Goal: Task Accomplishment & Management: Manage account settings

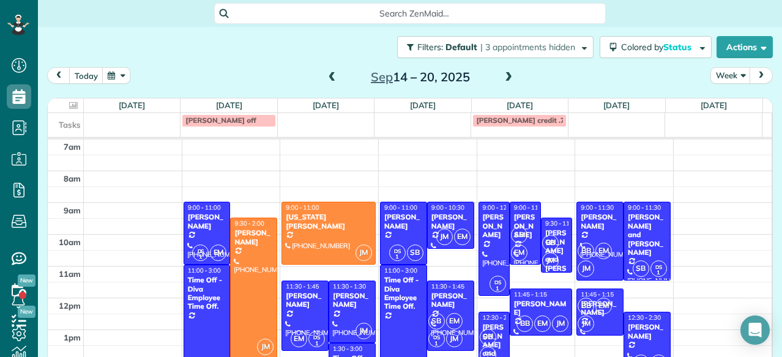
scroll to position [42, 0]
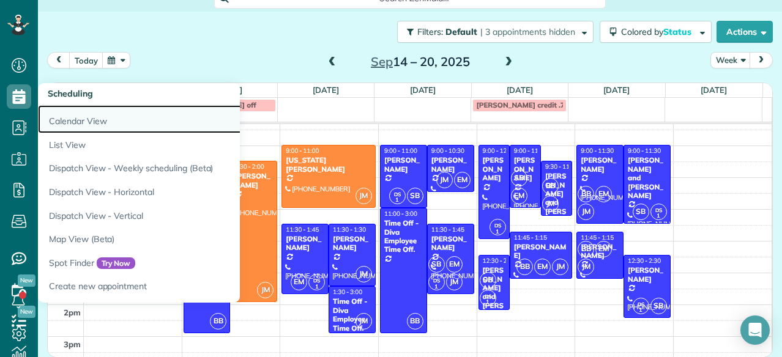
click at [81, 120] on link "Calendar View" at bounding box center [191, 119] width 306 height 28
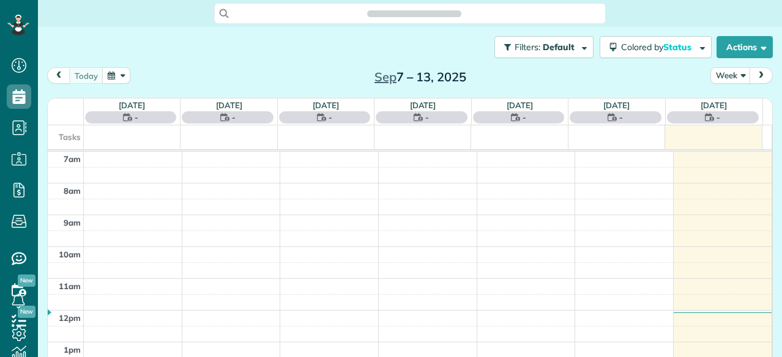
scroll to position [5, 5]
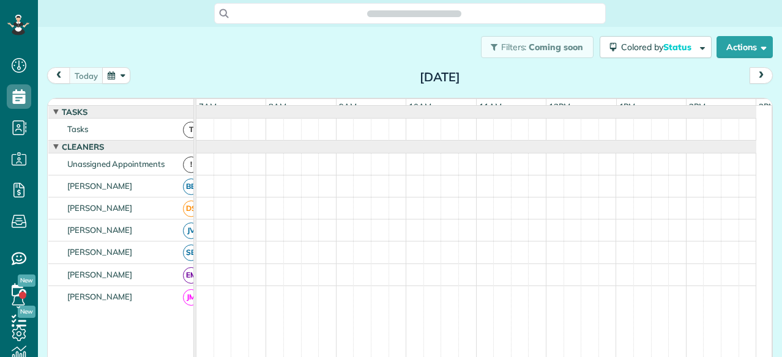
scroll to position [357, 38]
click at [119, 78] on button "button" at bounding box center [116, 75] width 28 height 17
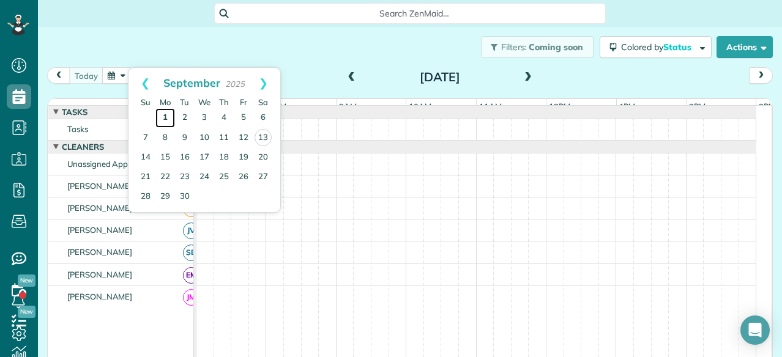
click at [160, 118] on link "1" at bounding box center [165, 118] width 20 height 20
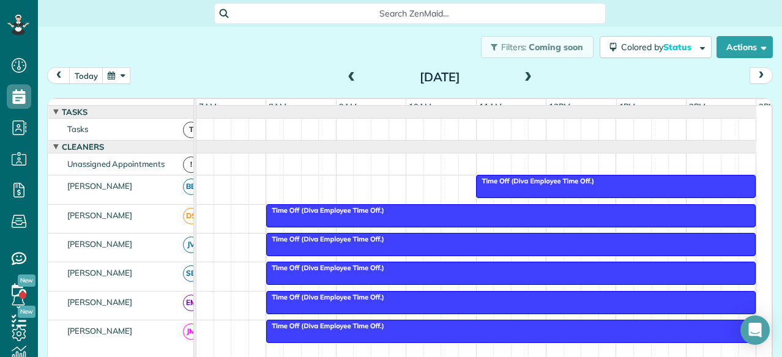
click at [527, 74] on span at bounding box center [527, 77] width 13 height 11
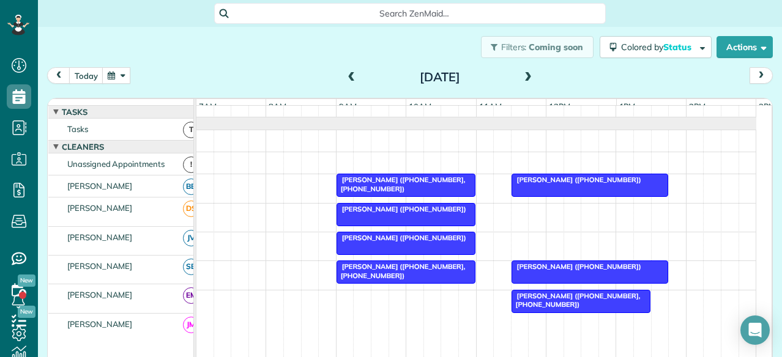
scroll to position [28, 0]
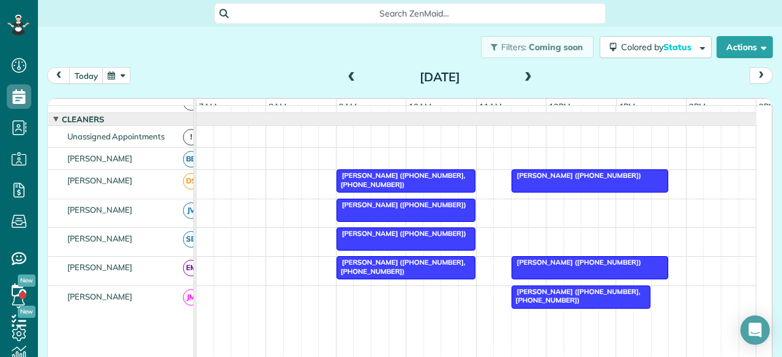
click at [521, 80] on span at bounding box center [527, 77] width 13 height 11
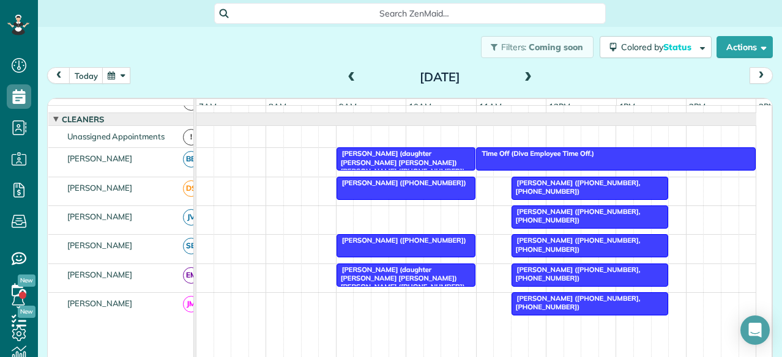
click at [521, 80] on span at bounding box center [527, 77] width 13 height 11
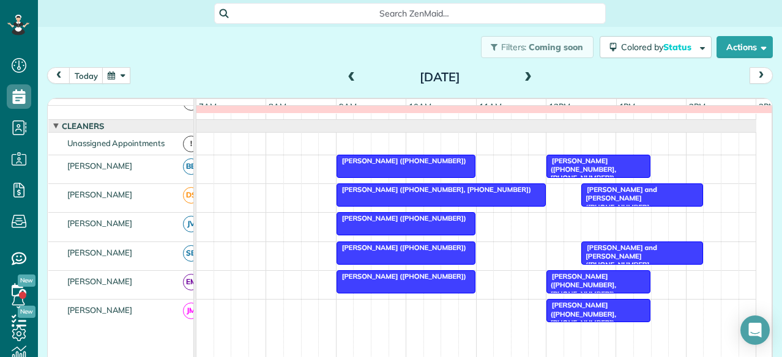
scroll to position [34, 0]
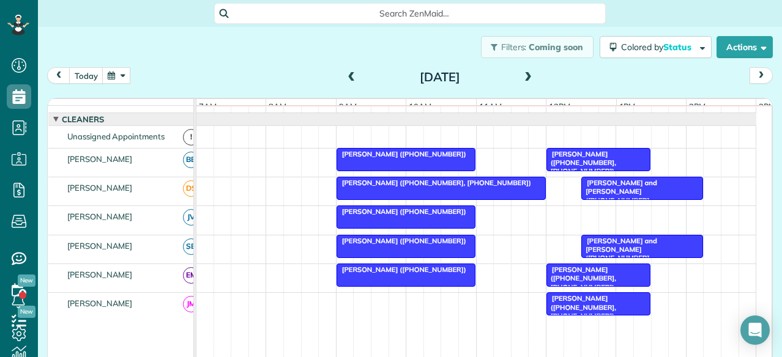
click at [521, 80] on span at bounding box center [527, 77] width 13 height 11
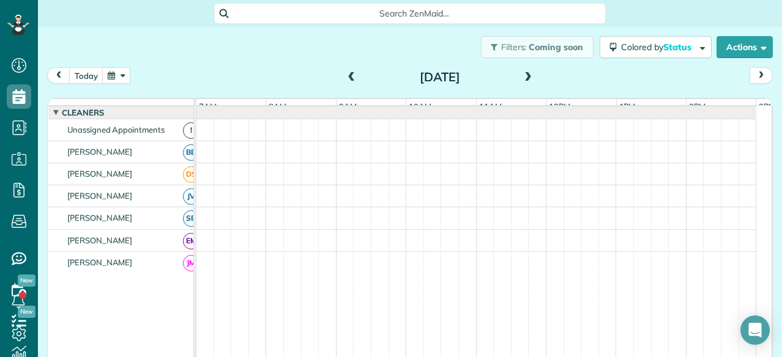
scroll to position [28, 0]
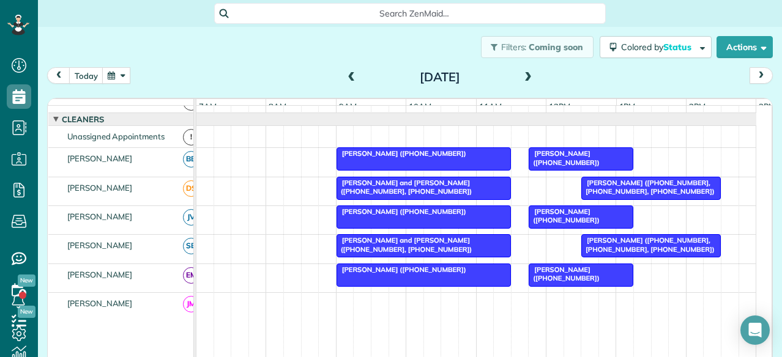
click at [521, 80] on span at bounding box center [527, 77] width 13 height 11
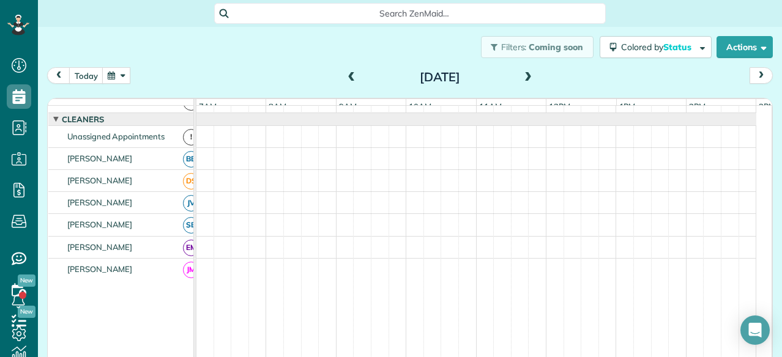
click at [521, 80] on span at bounding box center [527, 77] width 13 height 11
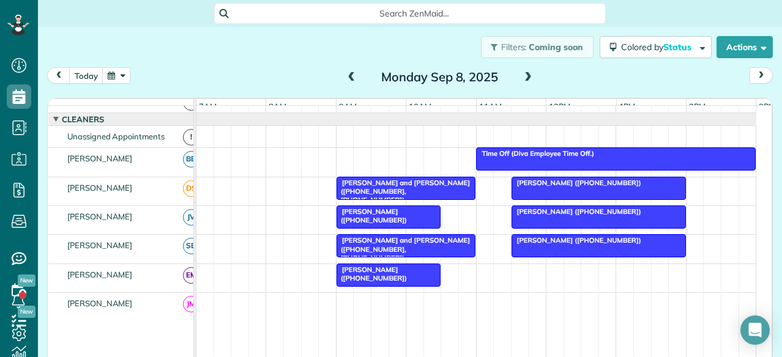
click at [521, 80] on span at bounding box center [527, 77] width 13 height 11
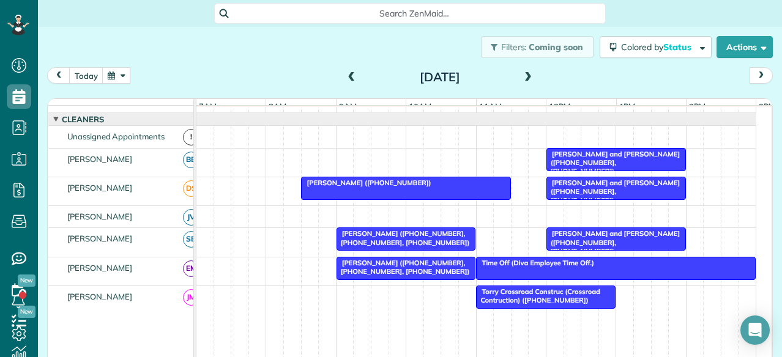
click at [521, 80] on span at bounding box center [527, 77] width 13 height 11
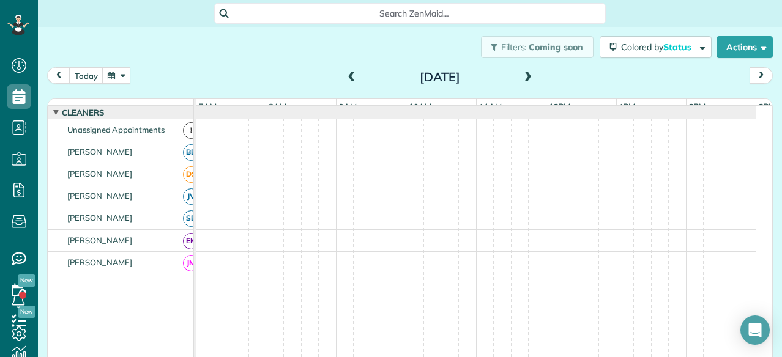
scroll to position [28, 0]
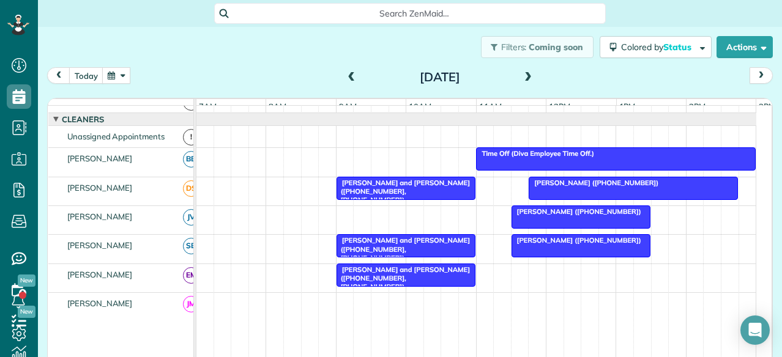
click at [521, 80] on span at bounding box center [527, 77] width 13 height 11
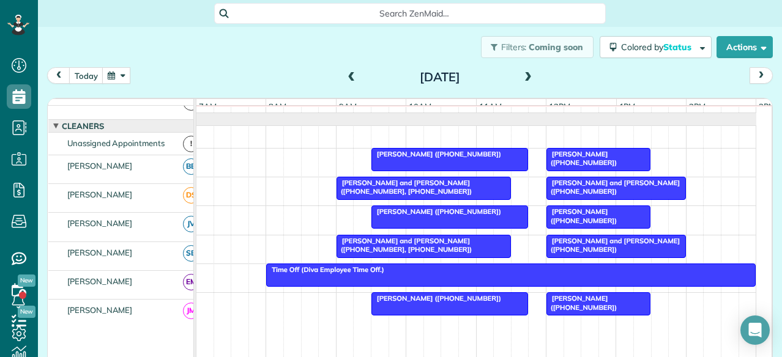
scroll to position [34, 0]
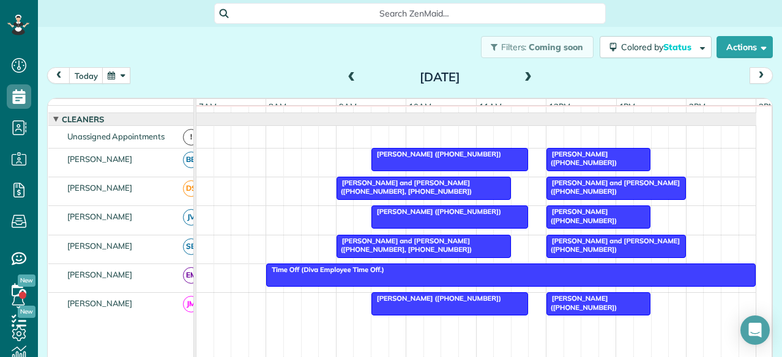
click at [521, 80] on span at bounding box center [527, 77] width 13 height 11
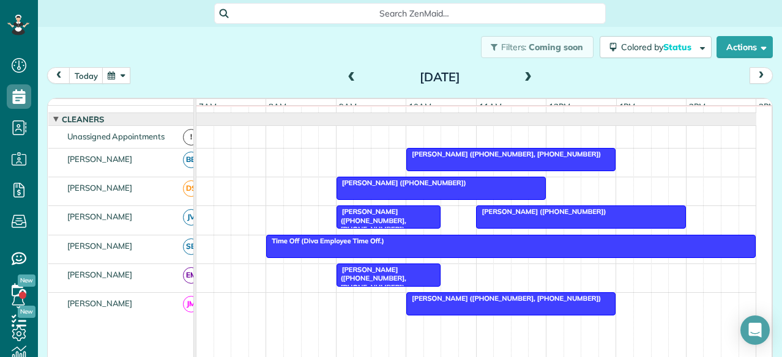
click at [521, 80] on span at bounding box center [527, 77] width 13 height 11
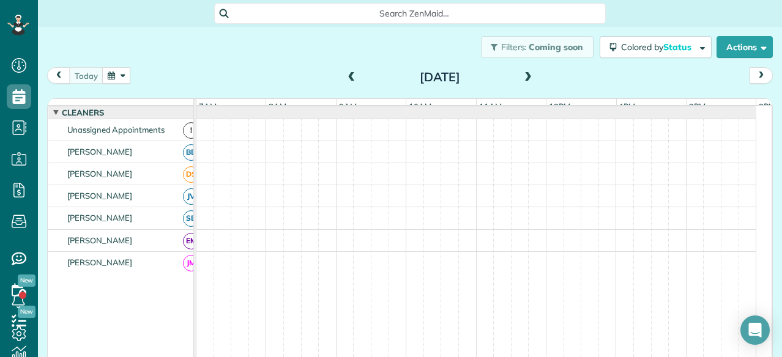
scroll to position [28, 0]
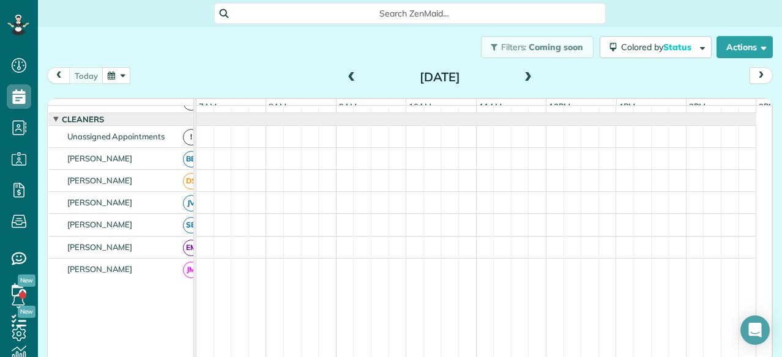
click at [521, 80] on span at bounding box center [527, 77] width 13 height 11
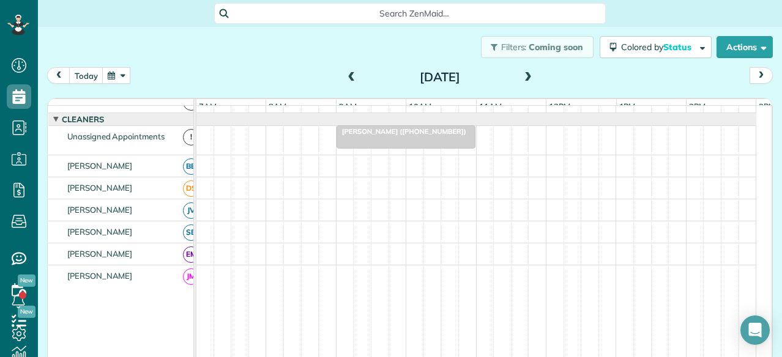
click at [521, 80] on span at bounding box center [527, 77] width 13 height 11
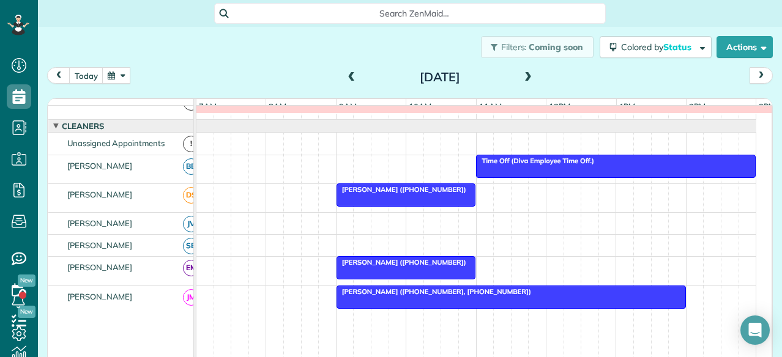
scroll to position [34, 0]
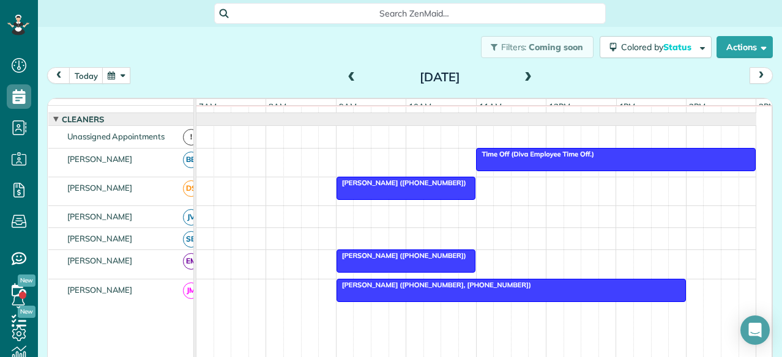
click at [521, 80] on span at bounding box center [527, 77] width 13 height 11
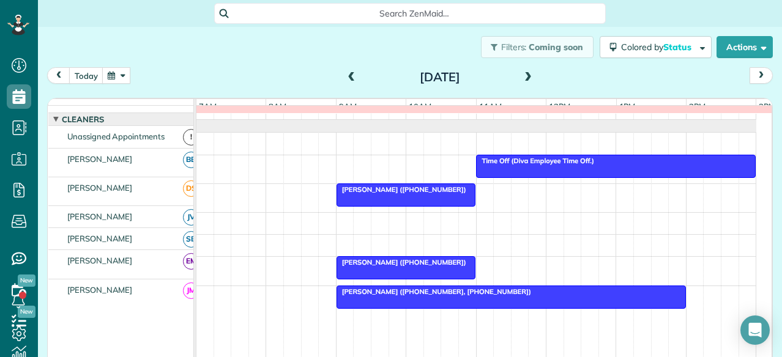
scroll to position [28, 0]
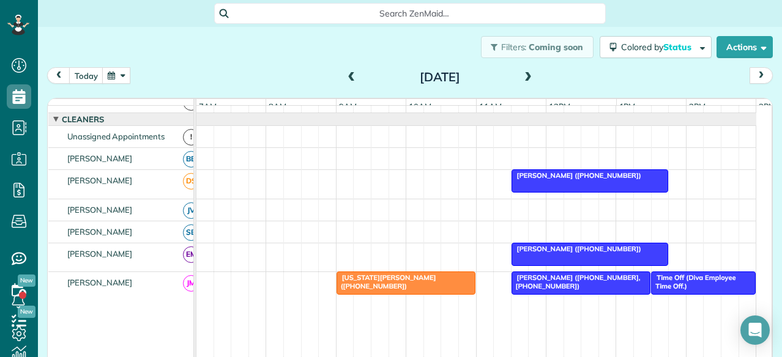
click at [349, 71] on span at bounding box center [351, 77] width 13 height 18
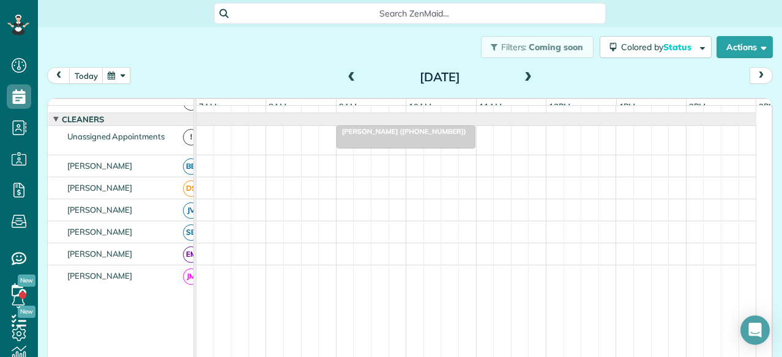
click at [349, 71] on span at bounding box center [351, 77] width 13 height 18
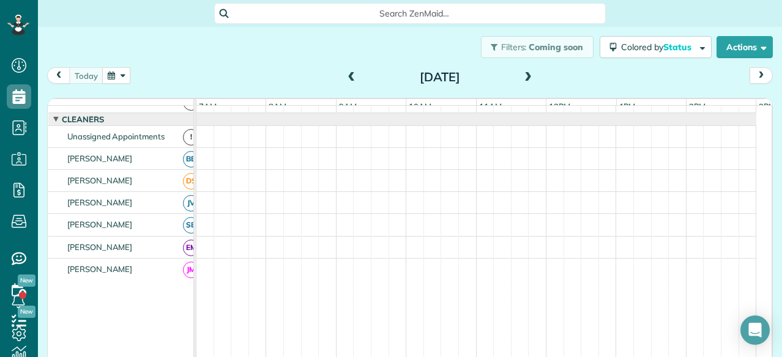
click at [349, 71] on span at bounding box center [351, 77] width 13 height 18
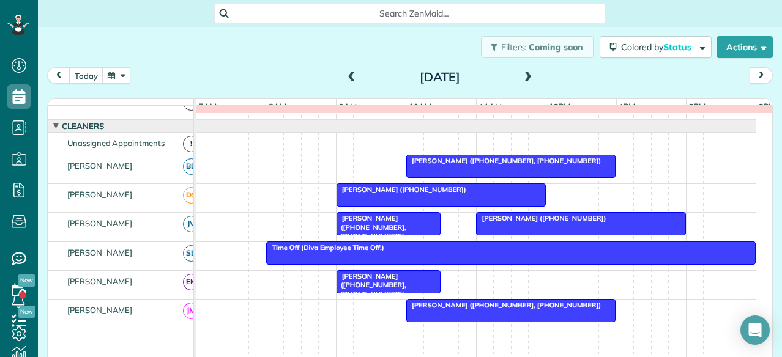
scroll to position [34, 0]
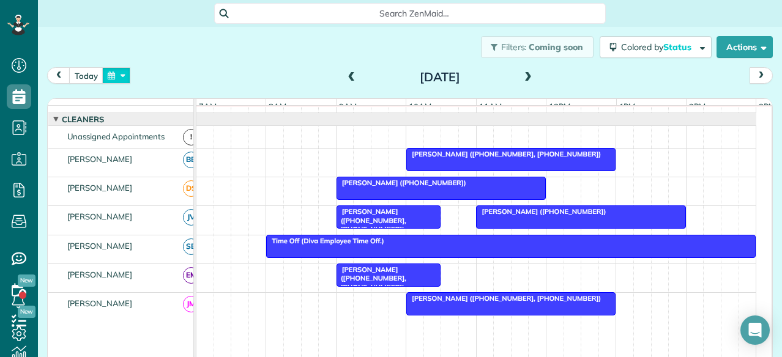
click at [117, 76] on button "button" at bounding box center [116, 75] width 28 height 17
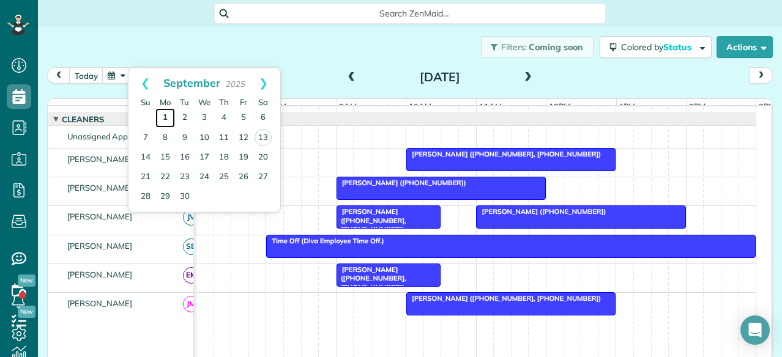
click at [169, 114] on link "1" at bounding box center [165, 118] width 20 height 20
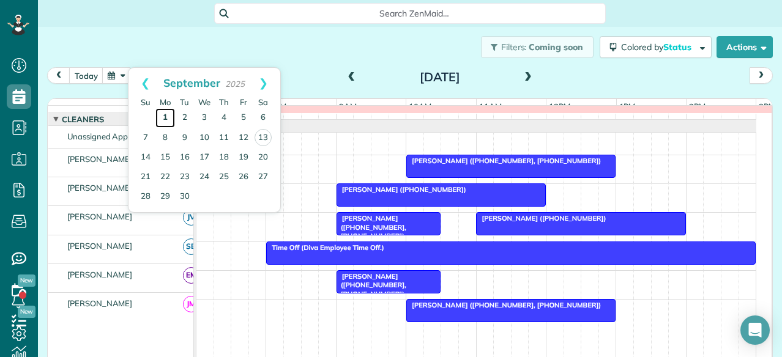
scroll to position [28, 0]
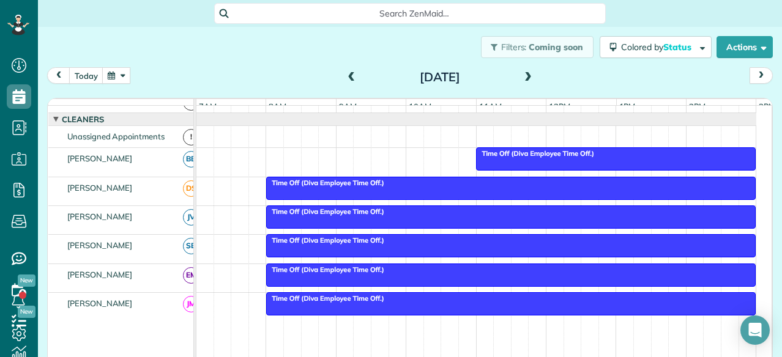
click at [521, 80] on span at bounding box center [527, 77] width 13 height 11
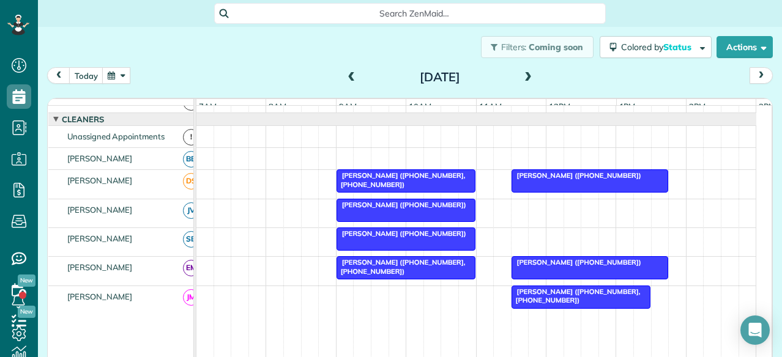
click at [523, 76] on span at bounding box center [527, 77] width 13 height 11
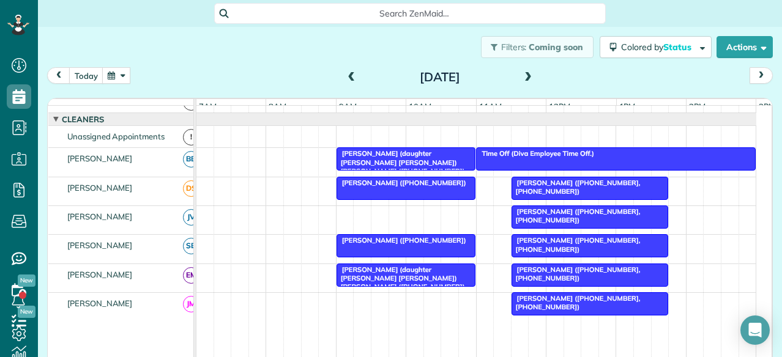
click at [523, 76] on span at bounding box center [527, 77] width 13 height 11
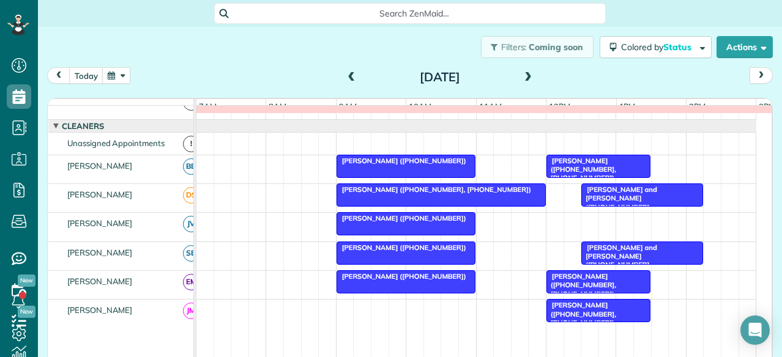
scroll to position [34, 0]
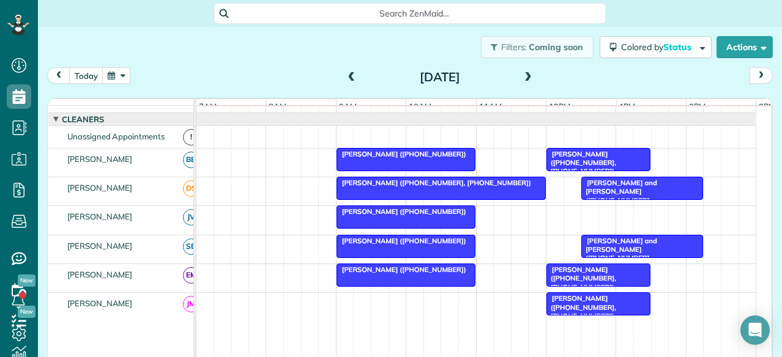
click at [523, 76] on span at bounding box center [527, 77] width 13 height 11
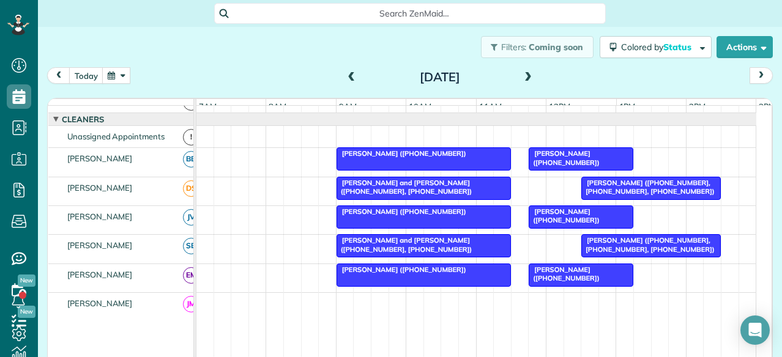
click at [523, 76] on span at bounding box center [527, 77] width 13 height 11
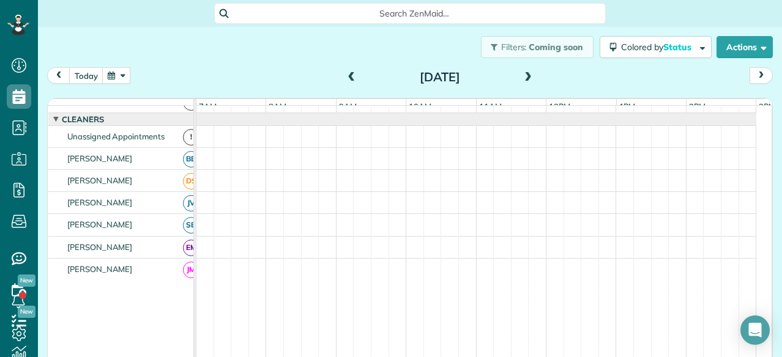
click at [523, 76] on span at bounding box center [527, 77] width 13 height 11
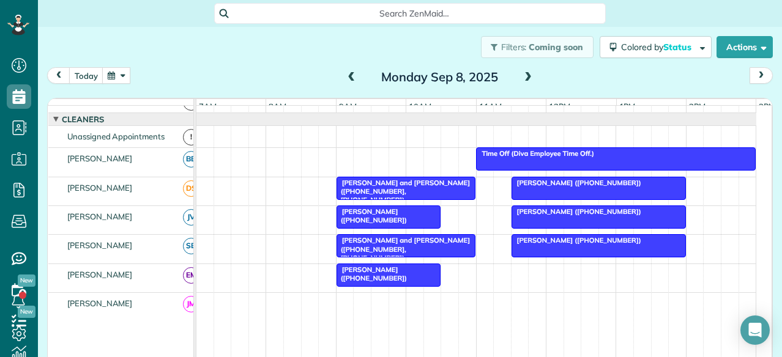
click at [523, 76] on span at bounding box center [527, 77] width 13 height 11
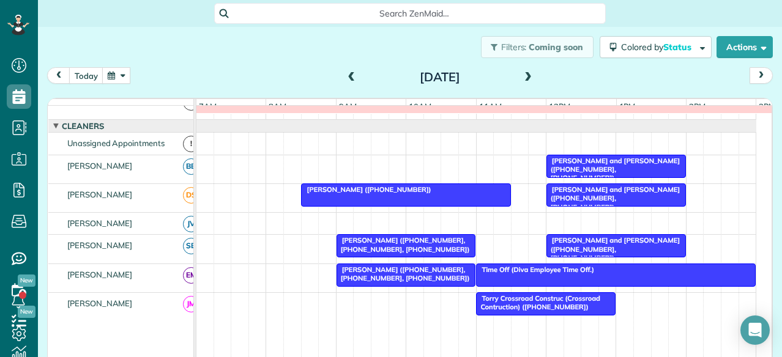
scroll to position [34, 0]
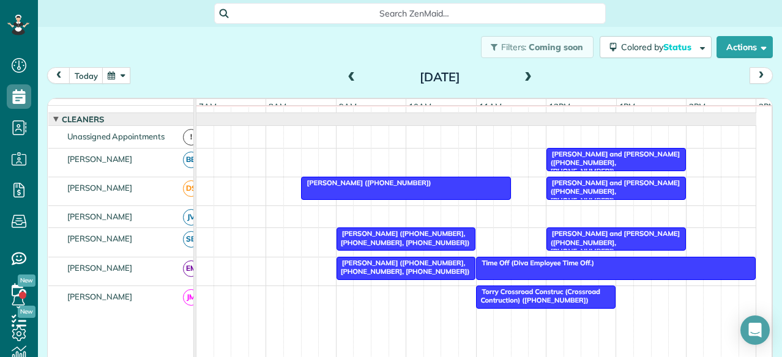
click at [523, 76] on span at bounding box center [527, 77] width 13 height 11
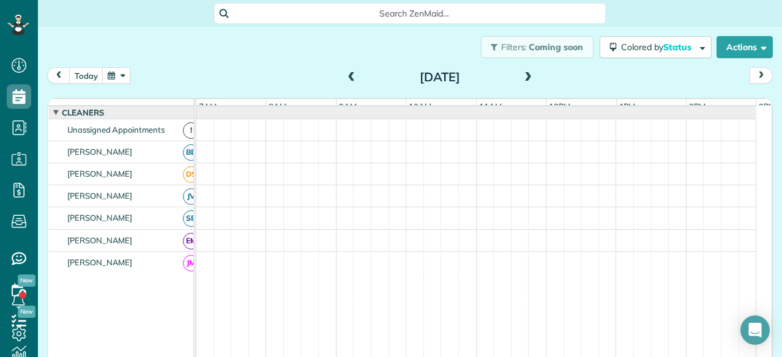
scroll to position [28, 0]
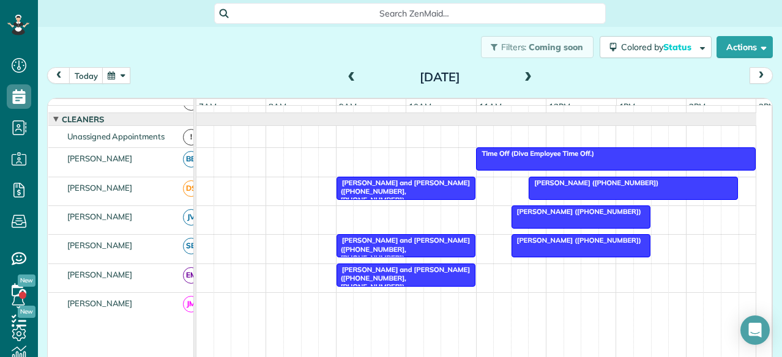
click at [523, 76] on span at bounding box center [527, 77] width 13 height 11
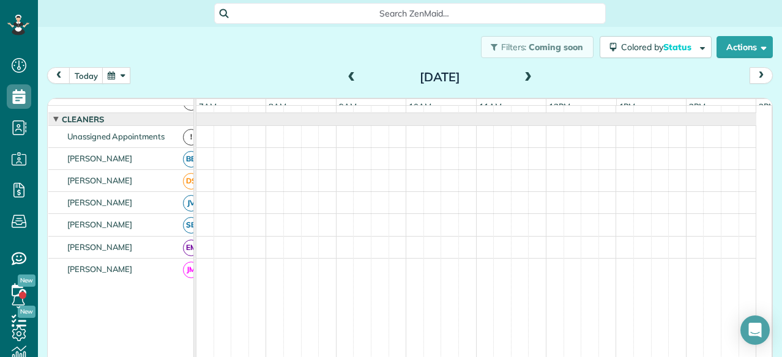
scroll to position [34, 0]
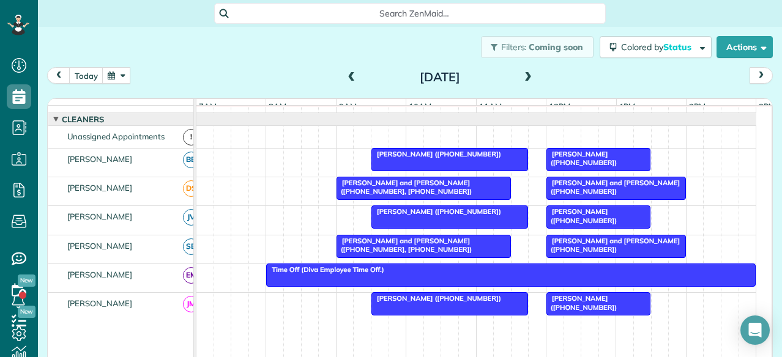
click at [523, 76] on span at bounding box center [527, 77] width 13 height 11
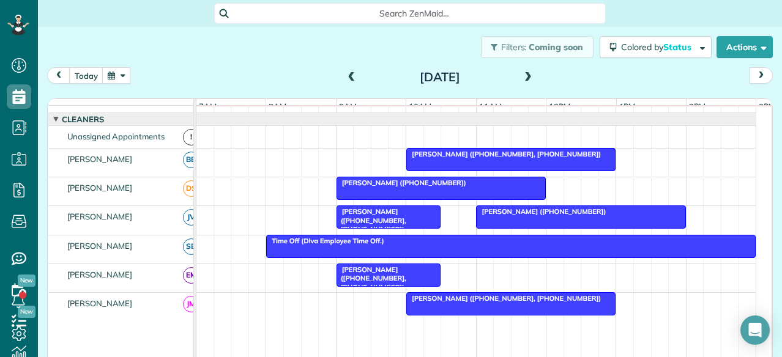
click at [523, 76] on span at bounding box center [527, 77] width 13 height 11
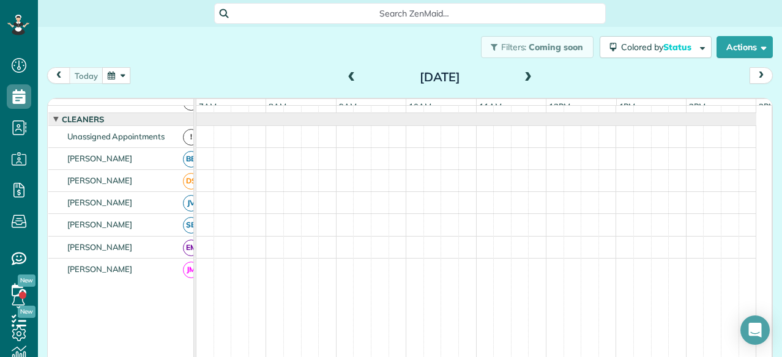
click at [523, 76] on span at bounding box center [527, 77] width 13 height 11
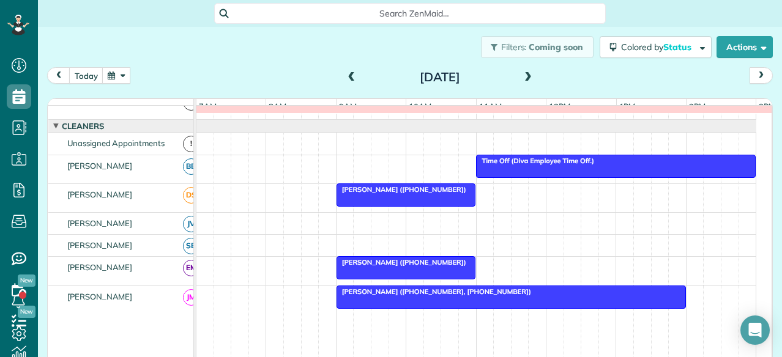
scroll to position [34, 0]
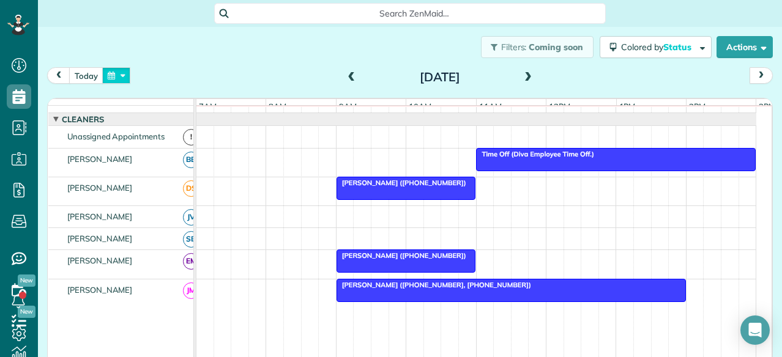
click at [114, 78] on button "button" at bounding box center [116, 75] width 28 height 17
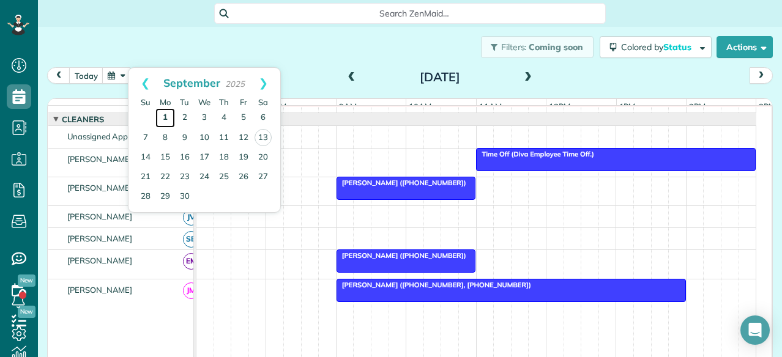
click at [161, 110] on link "1" at bounding box center [165, 118] width 20 height 20
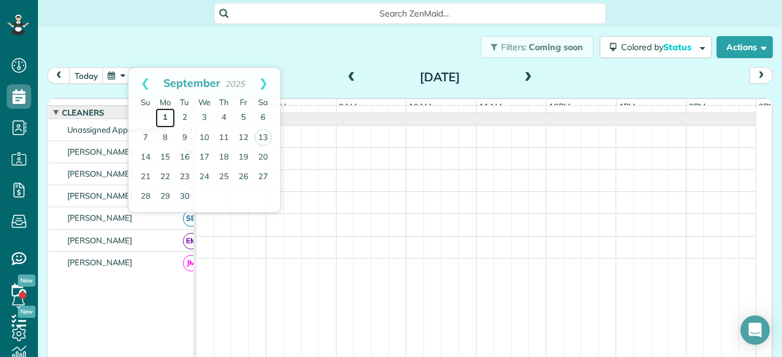
scroll to position [28, 0]
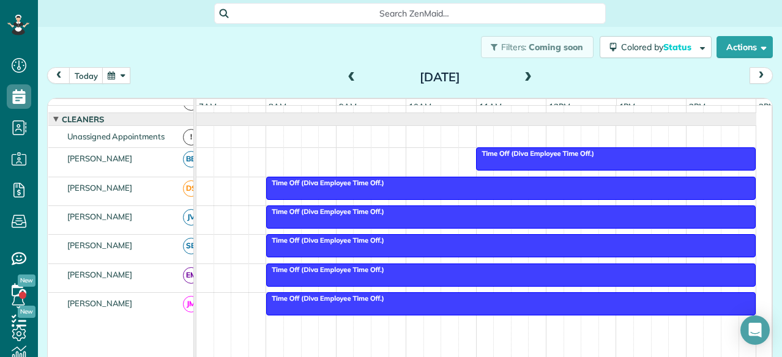
click at [527, 78] on span at bounding box center [527, 77] width 13 height 11
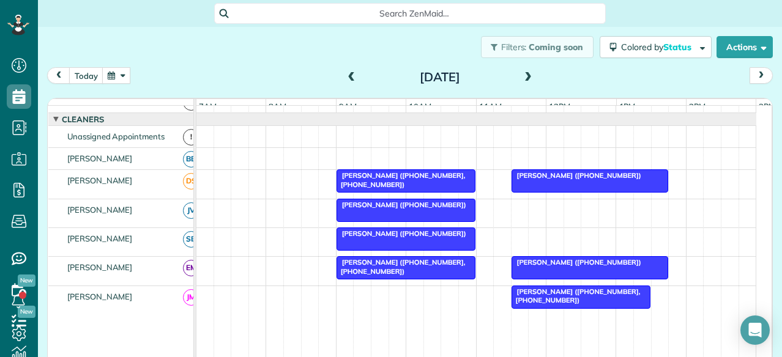
click at [527, 78] on span at bounding box center [527, 77] width 13 height 11
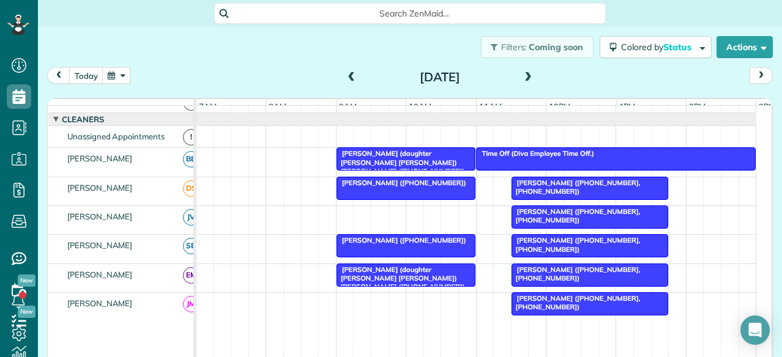
click at [527, 78] on span at bounding box center [527, 77] width 13 height 11
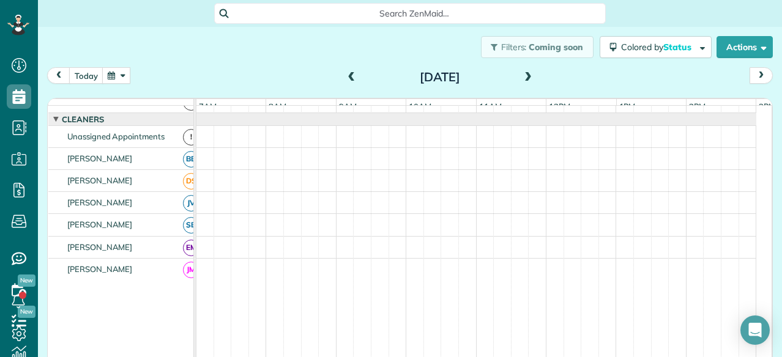
scroll to position [34, 0]
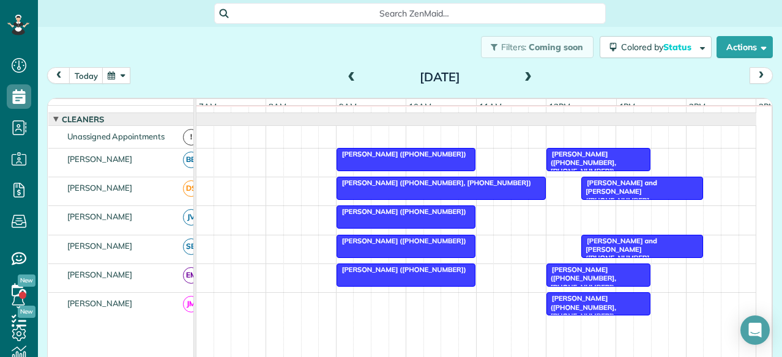
click at [527, 78] on span at bounding box center [527, 77] width 13 height 11
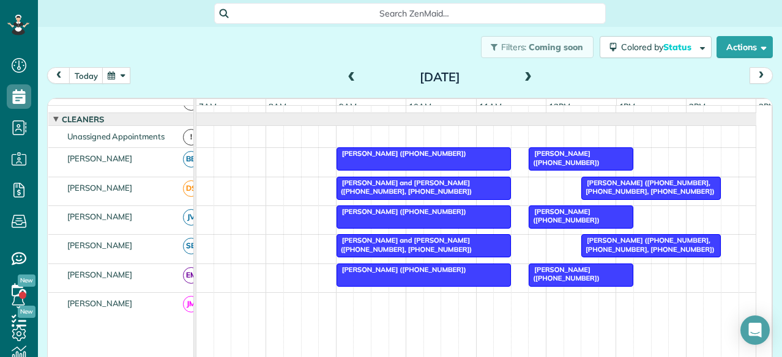
click at [527, 78] on span at bounding box center [527, 77] width 13 height 11
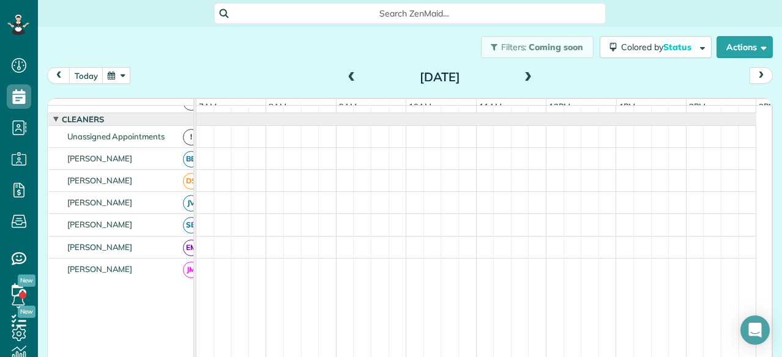
click at [527, 78] on span at bounding box center [527, 77] width 13 height 11
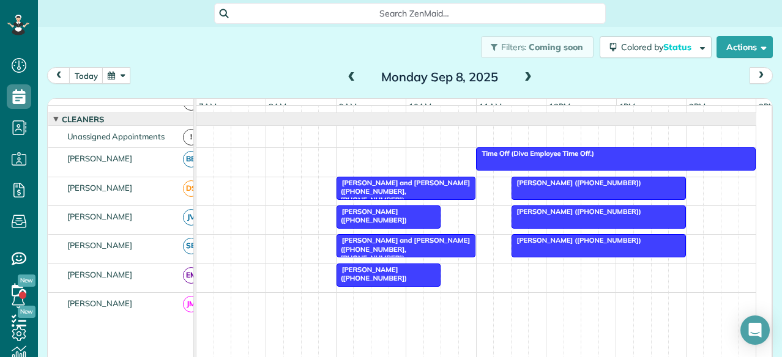
click at [527, 78] on span at bounding box center [527, 77] width 13 height 11
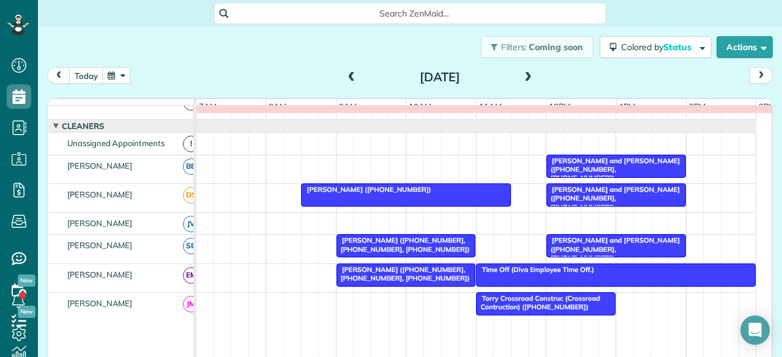
scroll to position [34, 0]
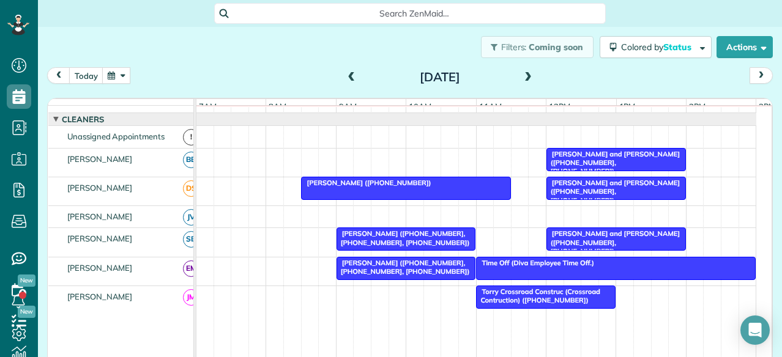
click at [527, 78] on span at bounding box center [527, 77] width 13 height 11
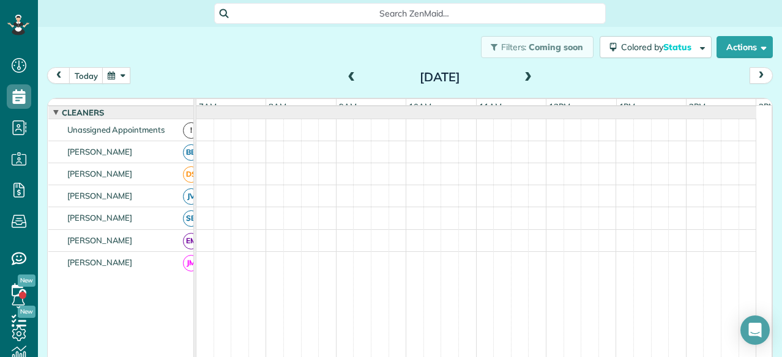
scroll to position [28, 0]
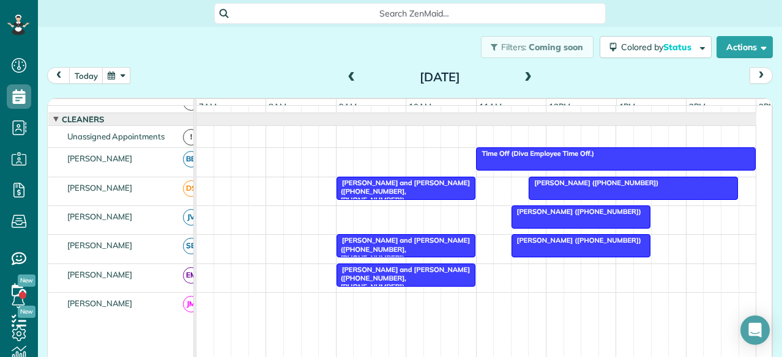
click at [527, 78] on span at bounding box center [527, 77] width 13 height 11
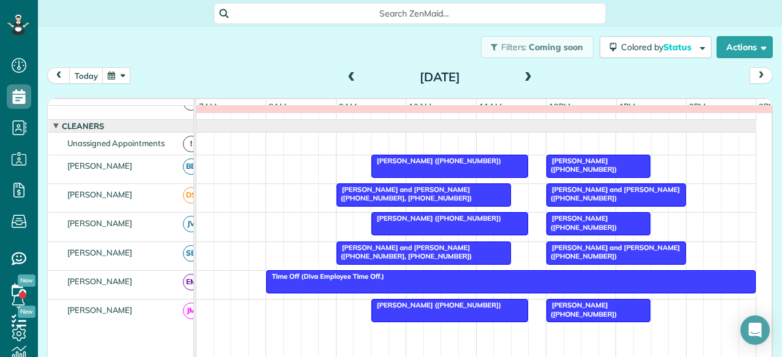
scroll to position [34, 0]
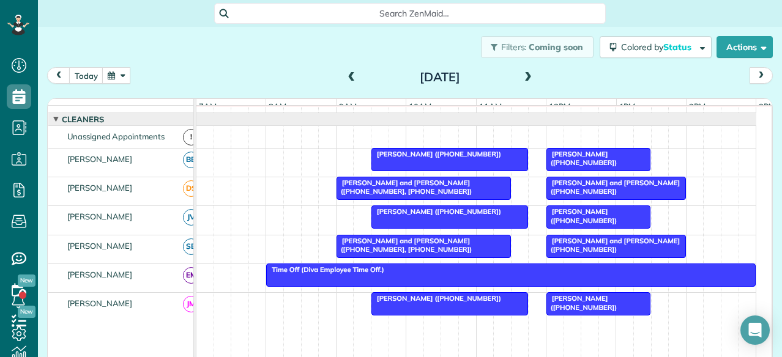
click at [527, 78] on span at bounding box center [527, 77] width 13 height 11
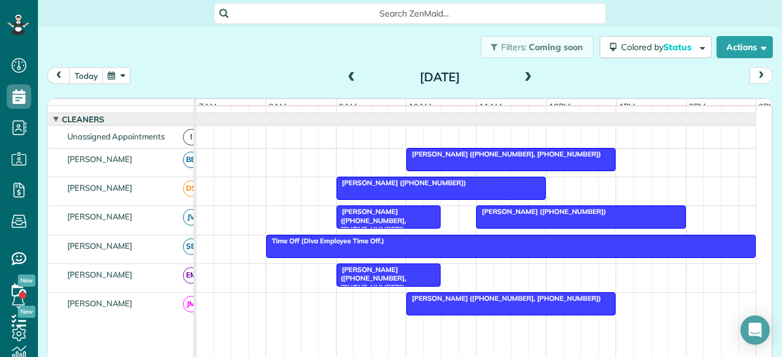
click at [527, 78] on span at bounding box center [527, 77] width 13 height 11
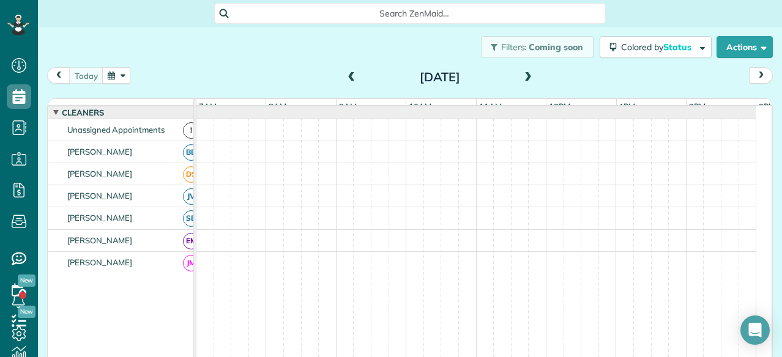
scroll to position [28, 0]
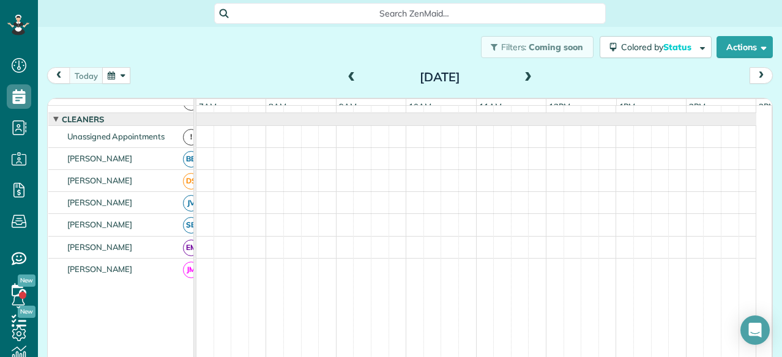
click at [527, 78] on span at bounding box center [527, 77] width 13 height 11
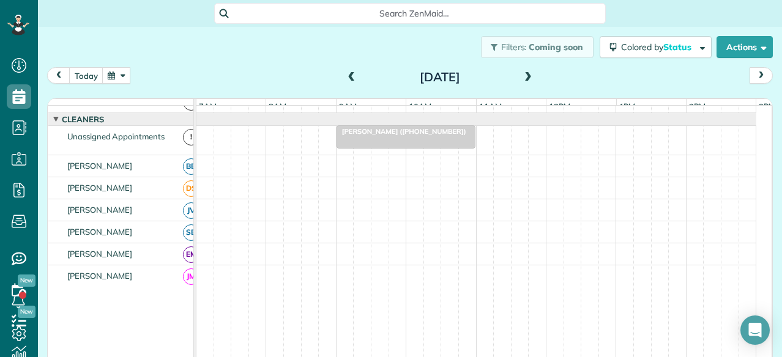
click at [527, 78] on span at bounding box center [527, 77] width 13 height 11
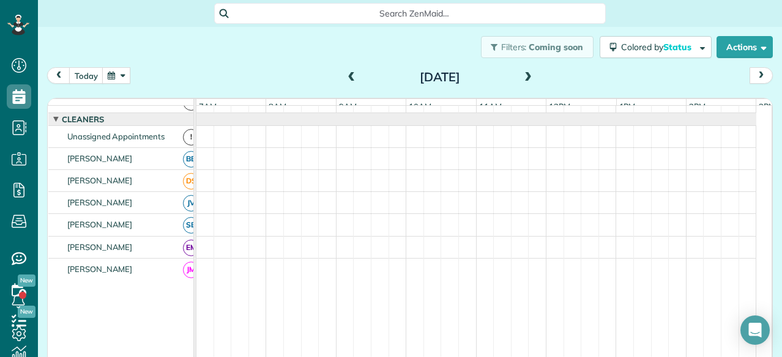
scroll to position [34, 0]
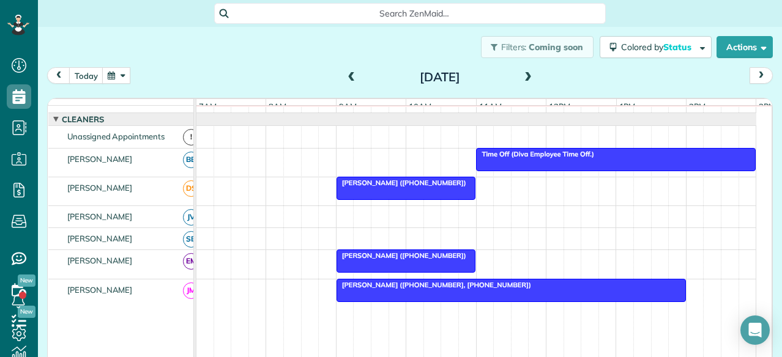
click at [527, 78] on span at bounding box center [527, 77] width 13 height 11
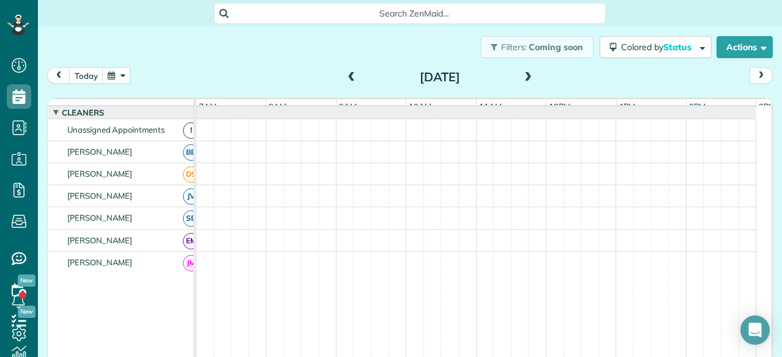
scroll to position [28, 0]
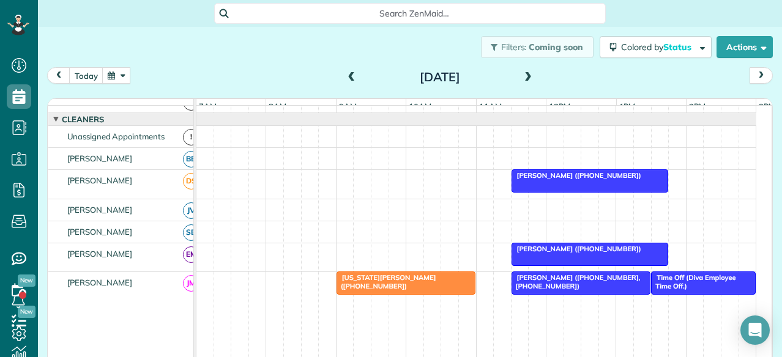
click at [527, 78] on span at bounding box center [527, 77] width 13 height 11
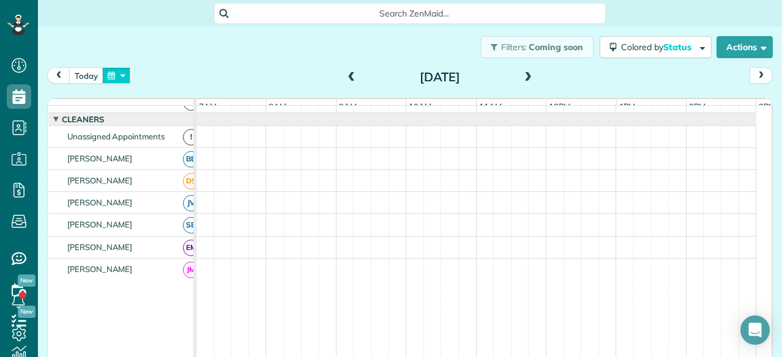
click at [113, 75] on button "button" at bounding box center [116, 75] width 28 height 17
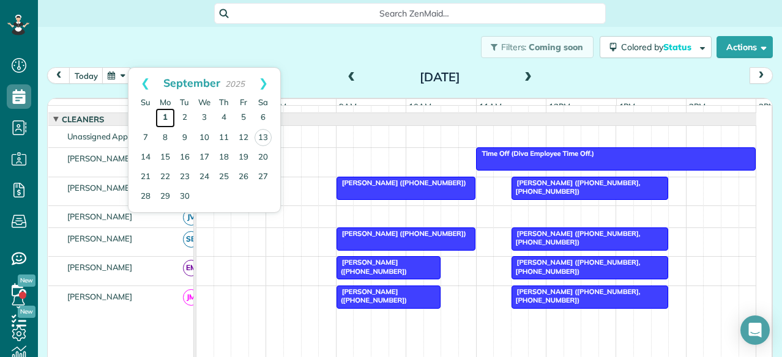
click at [163, 117] on link "1" at bounding box center [165, 118] width 20 height 20
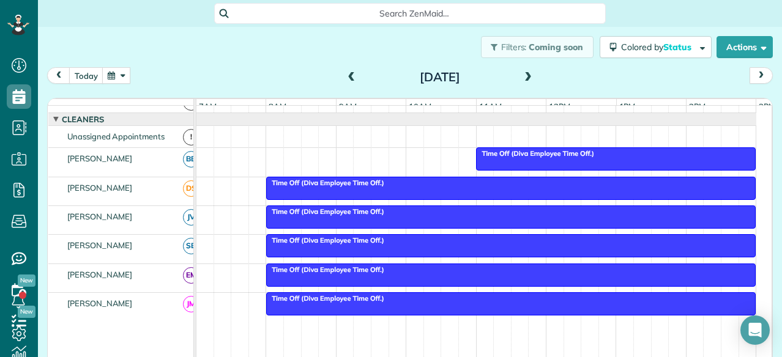
click at [522, 79] on span at bounding box center [527, 77] width 13 height 11
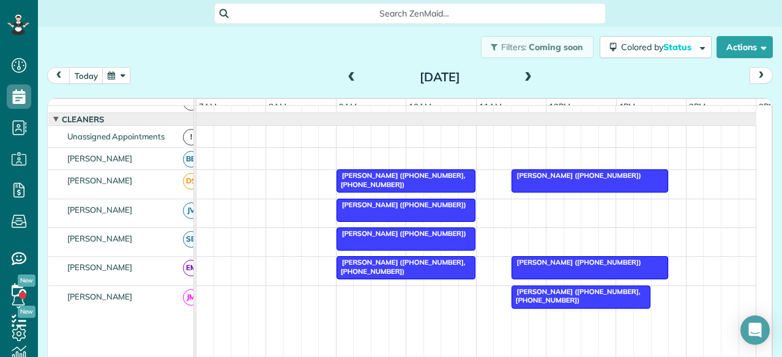
click at [522, 79] on span at bounding box center [527, 77] width 13 height 11
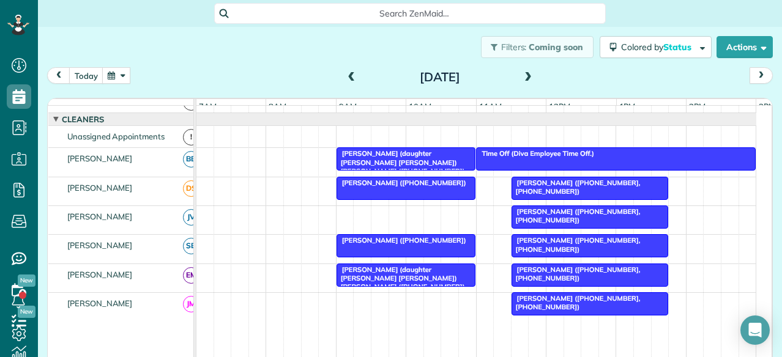
click at [522, 79] on span at bounding box center [527, 77] width 13 height 11
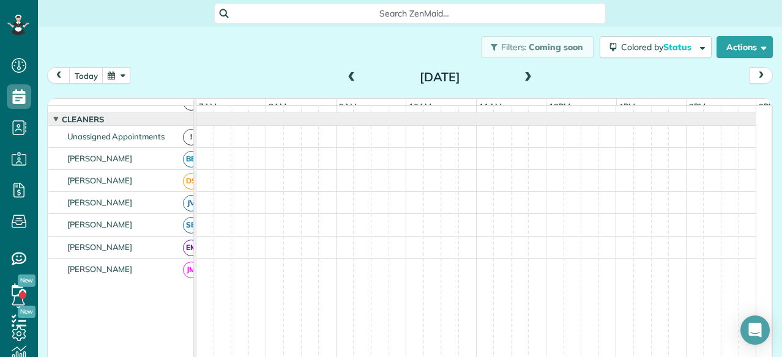
scroll to position [34, 0]
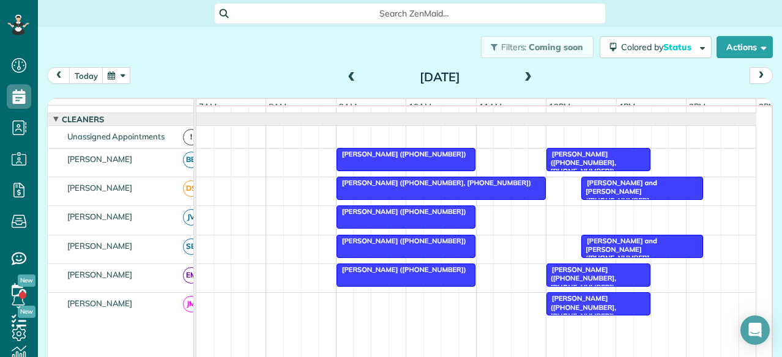
click at [522, 79] on span at bounding box center [527, 77] width 13 height 11
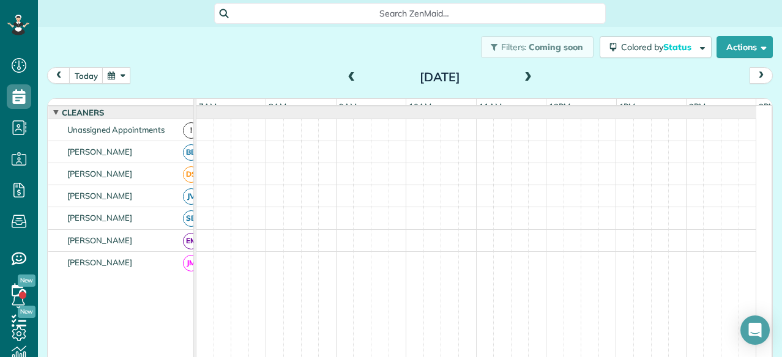
scroll to position [28, 0]
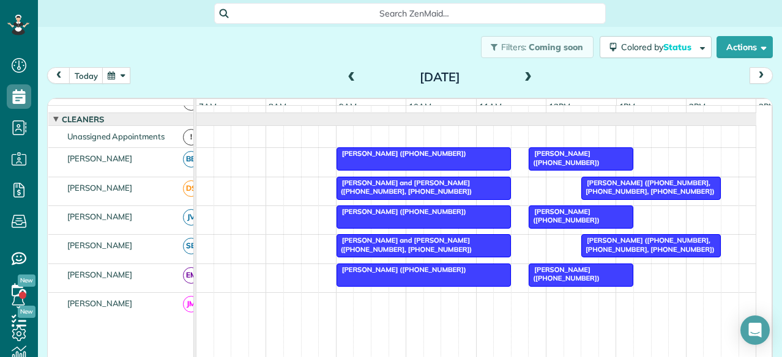
click at [522, 79] on span at bounding box center [527, 77] width 13 height 11
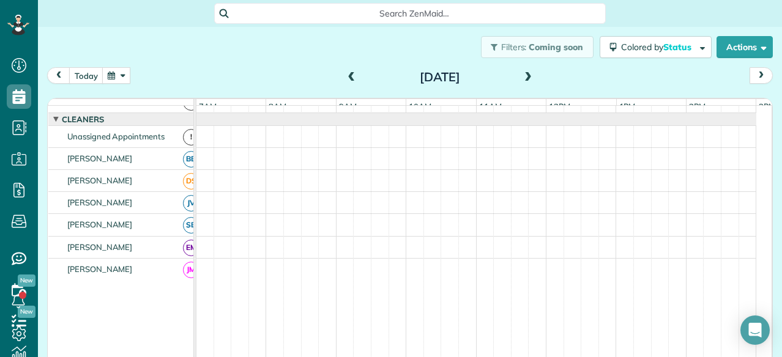
click at [522, 79] on span at bounding box center [527, 77] width 13 height 11
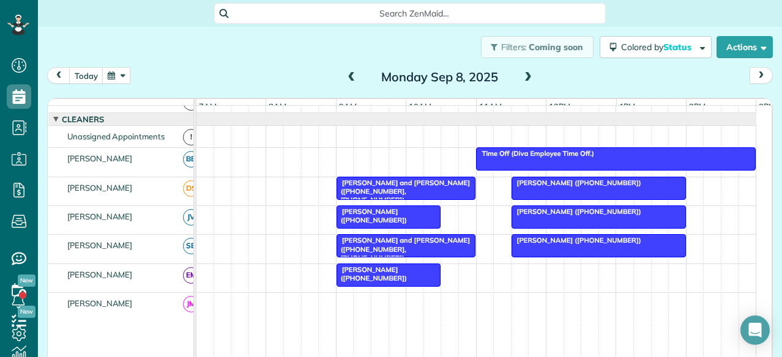
click at [522, 79] on span at bounding box center [527, 77] width 13 height 11
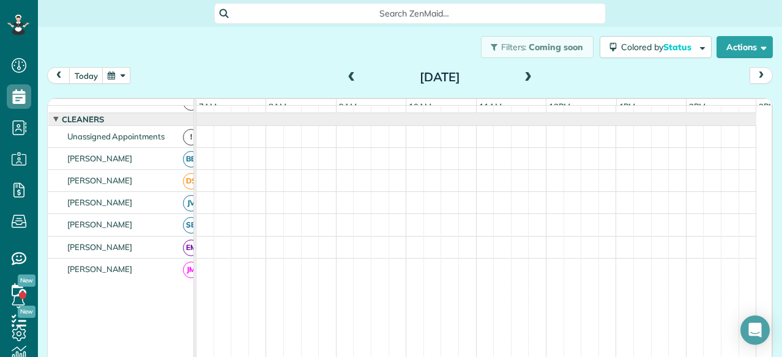
scroll to position [34, 0]
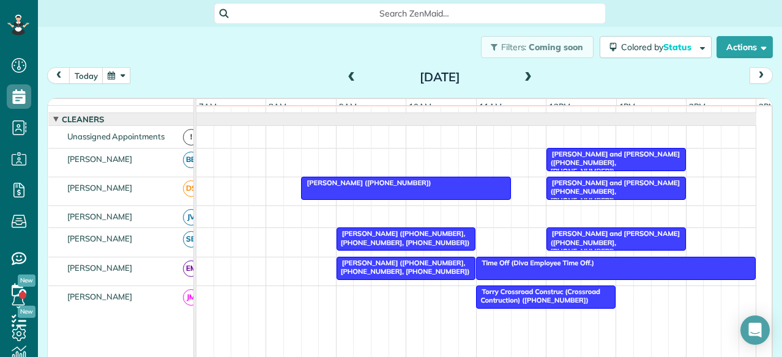
click at [522, 79] on span at bounding box center [527, 77] width 13 height 11
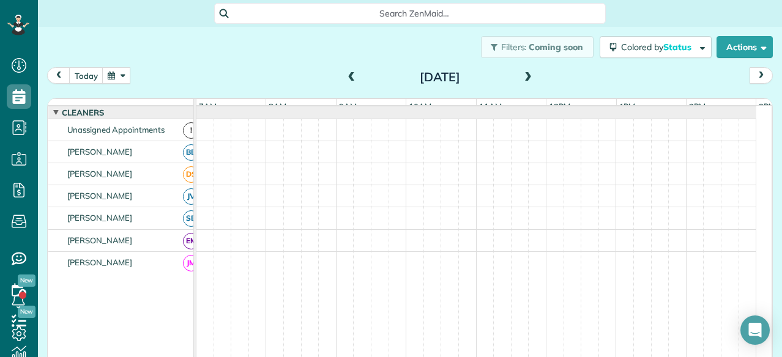
scroll to position [28, 0]
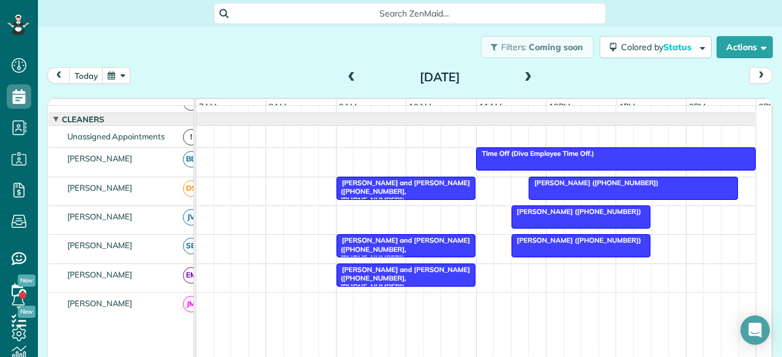
click at [522, 79] on span at bounding box center [527, 77] width 13 height 11
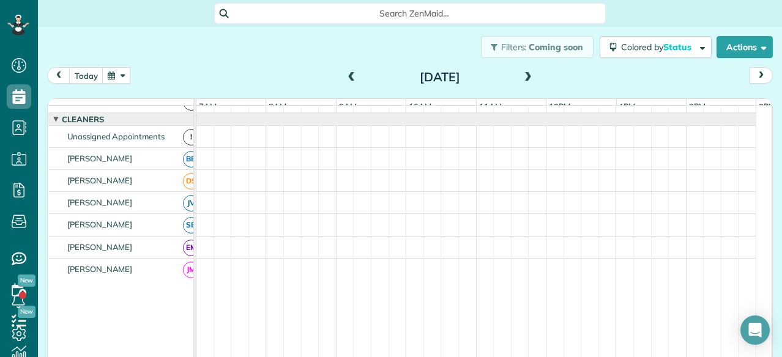
scroll to position [34, 0]
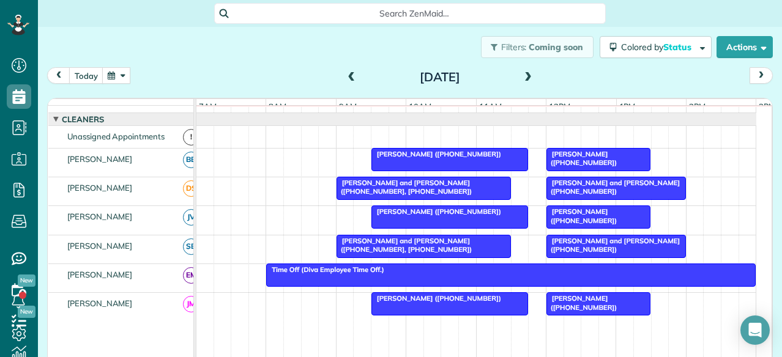
click at [522, 79] on span at bounding box center [527, 77] width 13 height 11
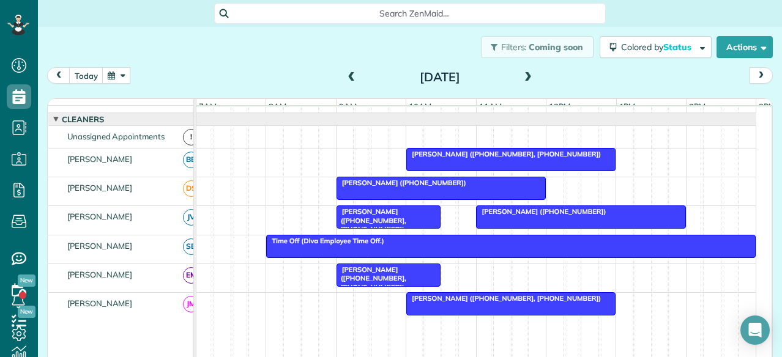
click at [522, 79] on span at bounding box center [527, 77] width 13 height 11
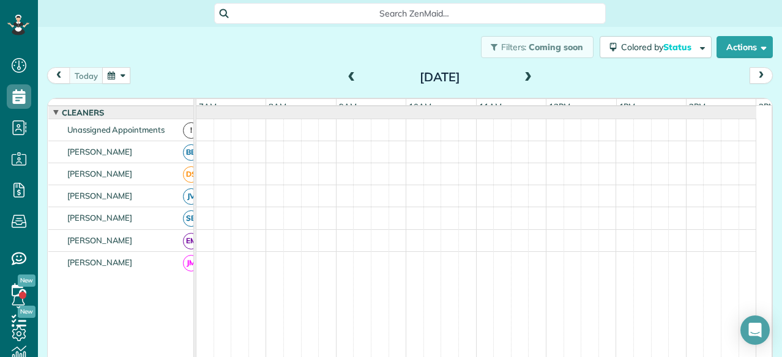
scroll to position [28, 0]
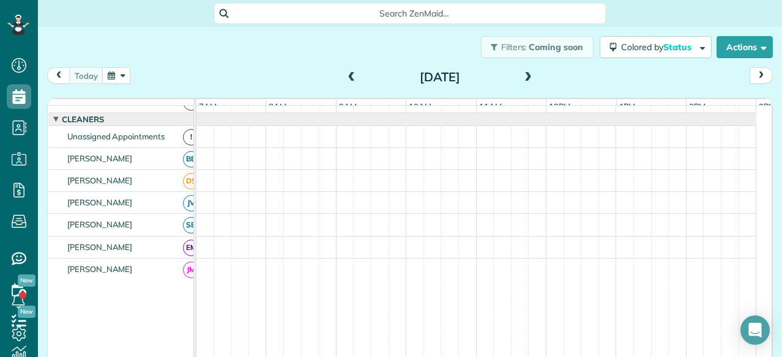
click at [522, 79] on span at bounding box center [527, 77] width 13 height 11
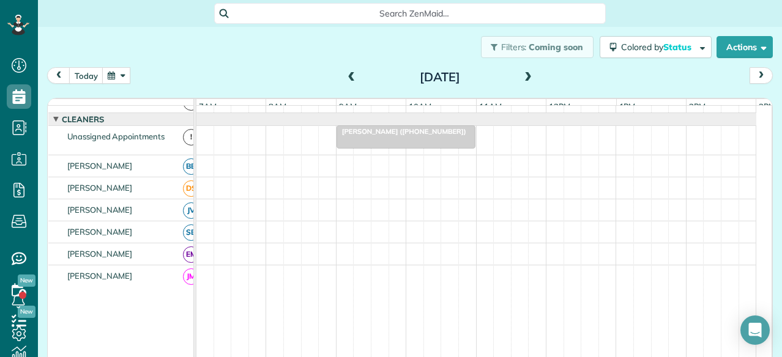
click at [522, 79] on span at bounding box center [527, 77] width 13 height 11
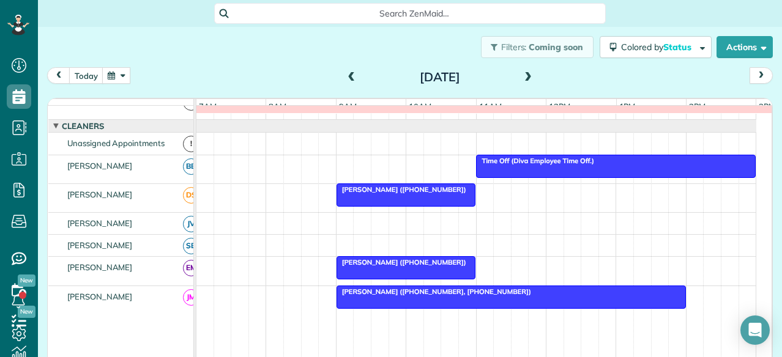
scroll to position [34, 0]
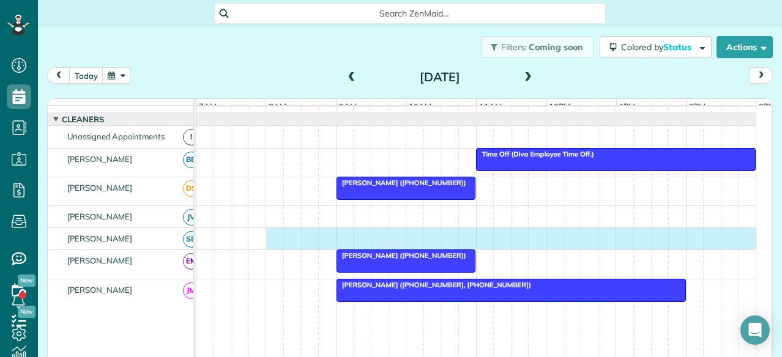
drag, startPoint x: 267, startPoint y: 243, endPoint x: 742, endPoint y: 267, distance: 476.4
click at [742, 267] on tbody "Sharon off Time Off (Diva Employee Time Off.) Jaclyn Moriarty (+18479020533) Ja…" at bounding box center [476, 279] width 560 height 415
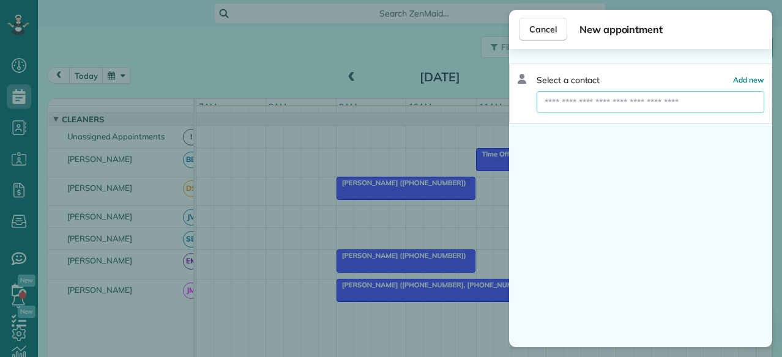
click at [584, 111] on input "text" at bounding box center [649, 102] width 227 height 22
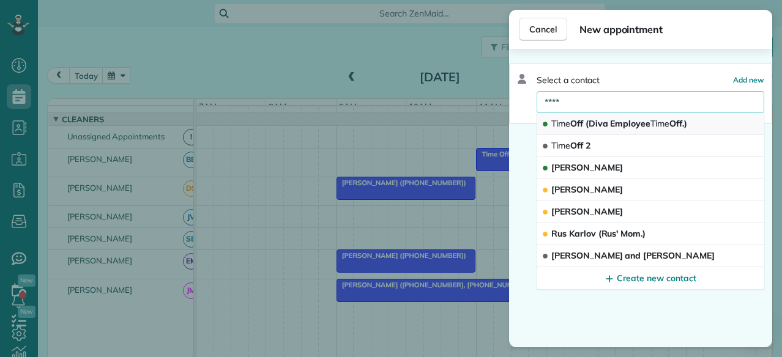
type input "****"
click at [640, 116] on button "Time Off (Diva Employee Time Off.)" at bounding box center [649, 124] width 227 height 22
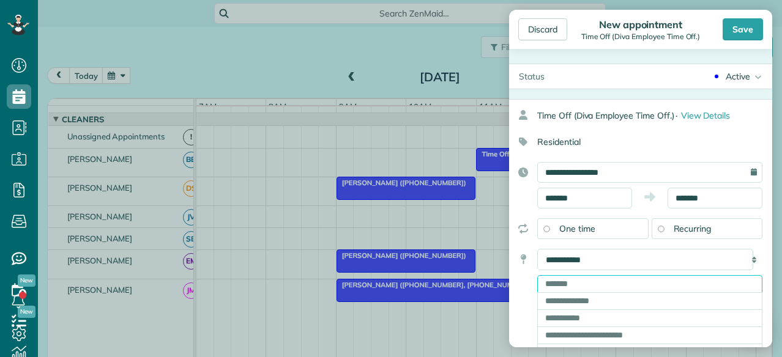
click at [620, 286] on input "text" at bounding box center [649, 283] width 225 height 17
click at [608, 253] on select "**********" at bounding box center [645, 259] width 216 height 21
select select "*****"
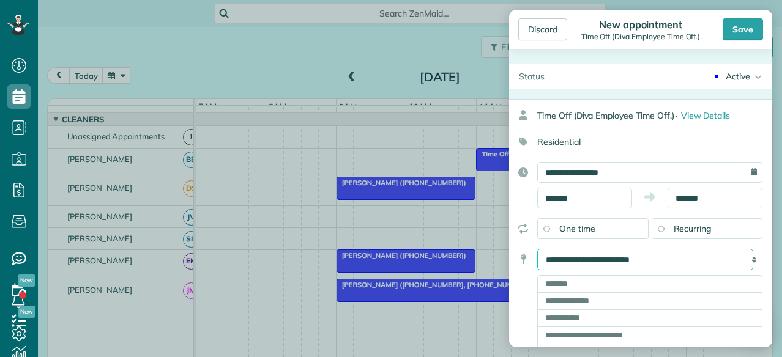
click at [537, 249] on select "**********" at bounding box center [645, 259] width 216 height 21
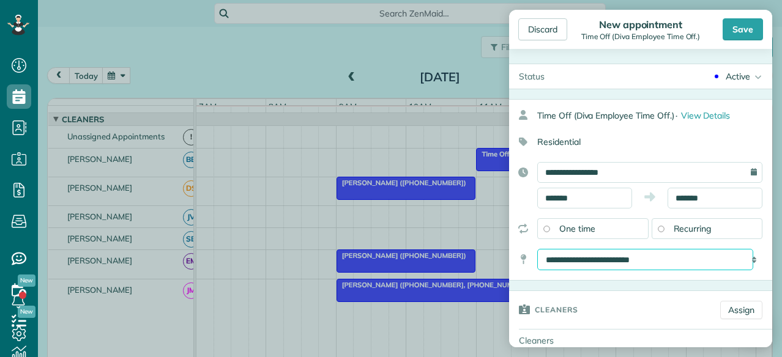
scroll to position [98, 0]
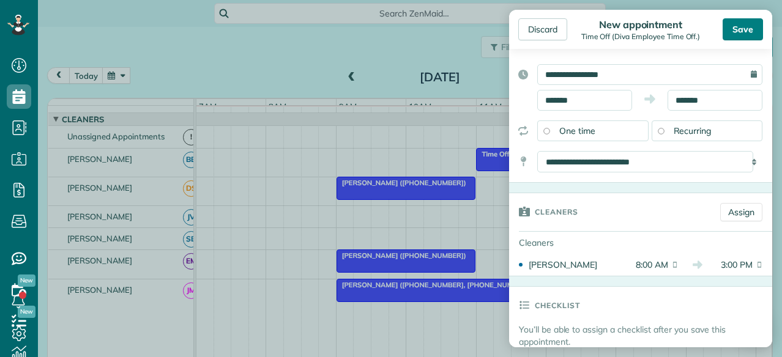
click at [752, 24] on div "Save" at bounding box center [742, 29] width 40 height 22
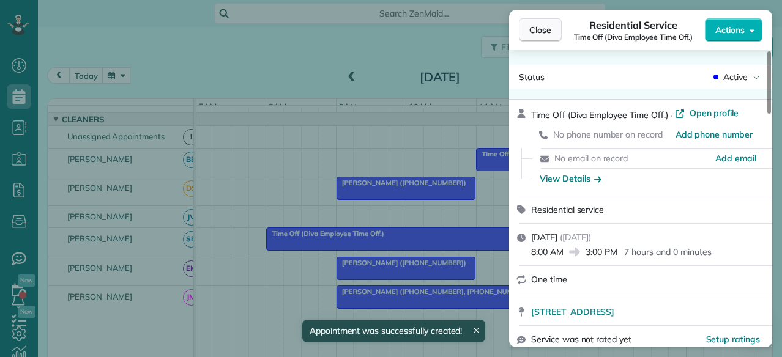
click at [531, 23] on button "Close" at bounding box center [540, 29] width 43 height 23
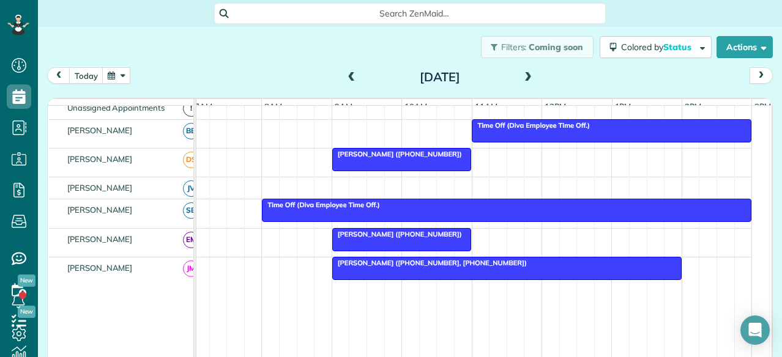
scroll to position [64, 0]
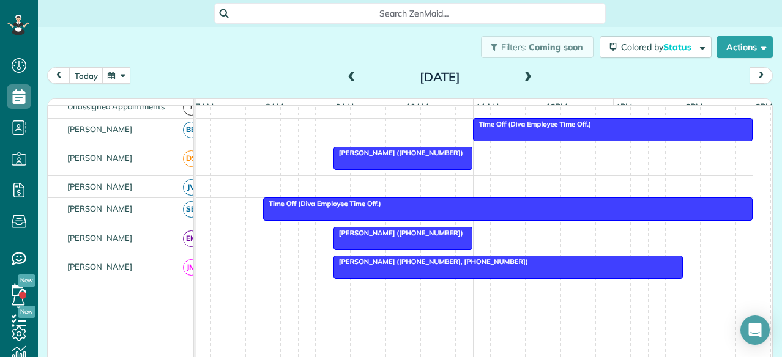
click at [521, 79] on span at bounding box center [527, 77] width 13 height 11
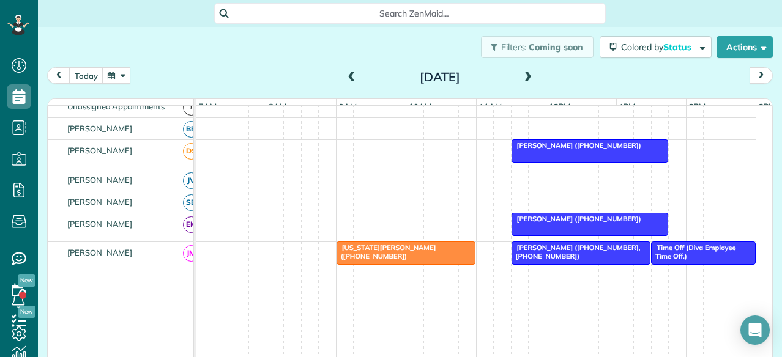
scroll to position [57, 0]
click at [521, 79] on span at bounding box center [527, 77] width 13 height 11
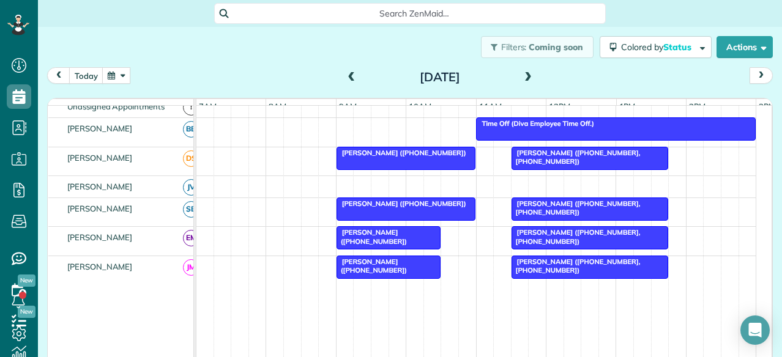
click at [346, 79] on span at bounding box center [351, 77] width 13 height 11
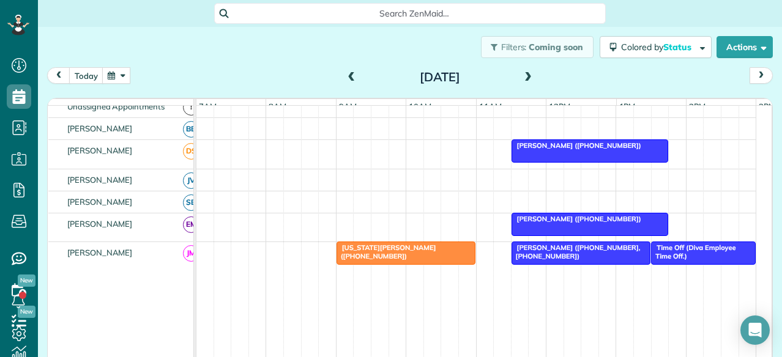
click at [350, 83] on span at bounding box center [351, 77] width 13 height 11
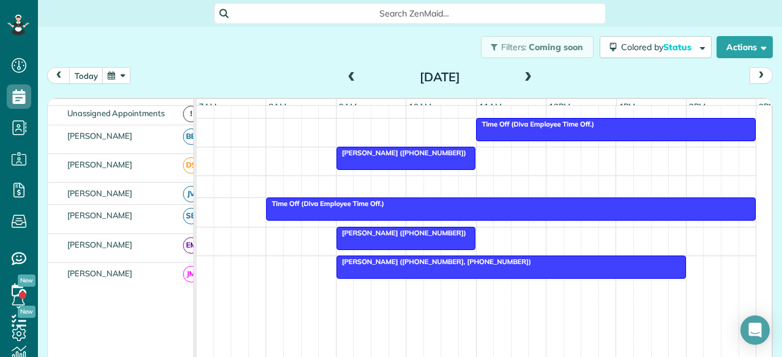
scroll to position [0, 0]
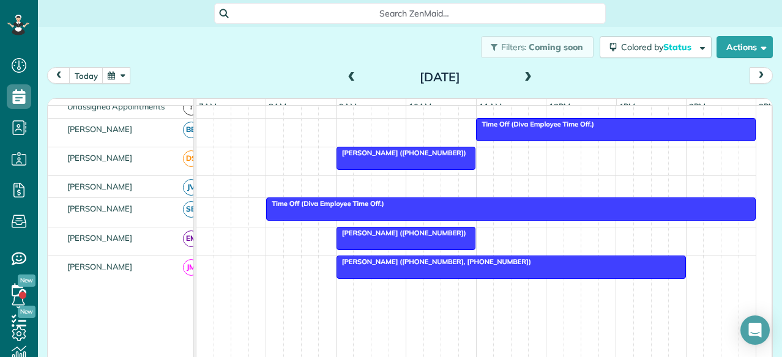
click at [522, 79] on span at bounding box center [527, 77] width 13 height 11
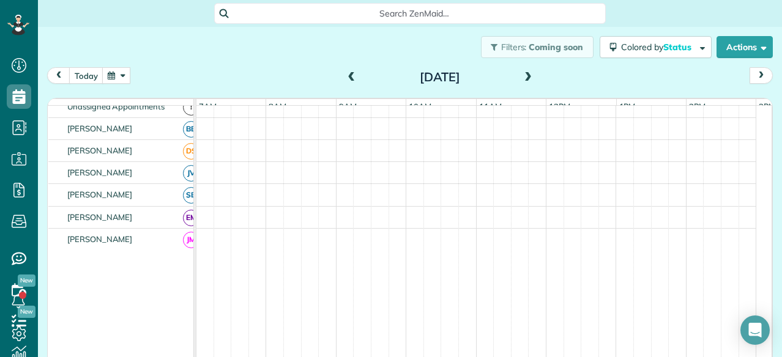
scroll to position [57, 0]
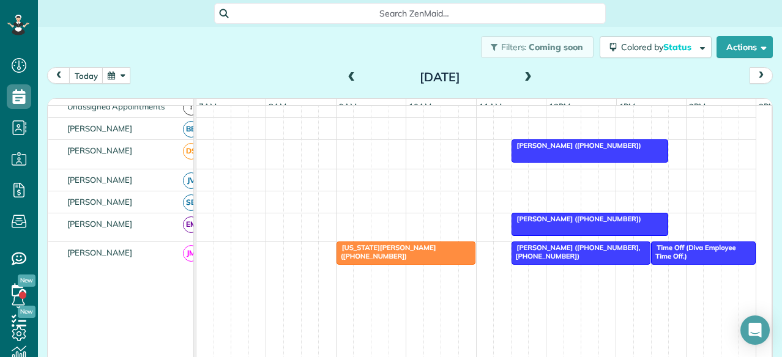
click at [522, 79] on span at bounding box center [527, 77] width 13 height 11
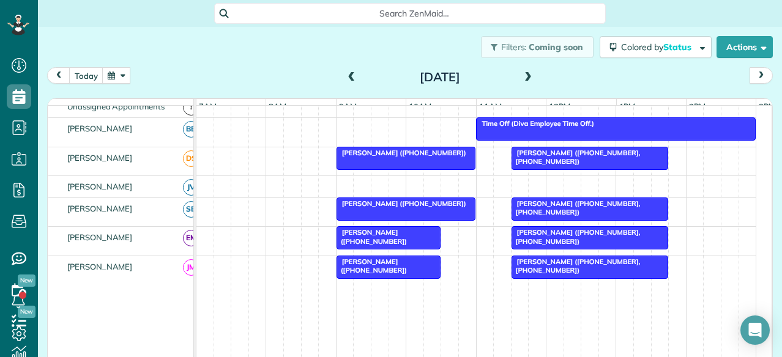
scroll to position [0, 0]
click at [522, 79] on span at bounding box center [527, 77] width 13 height 11
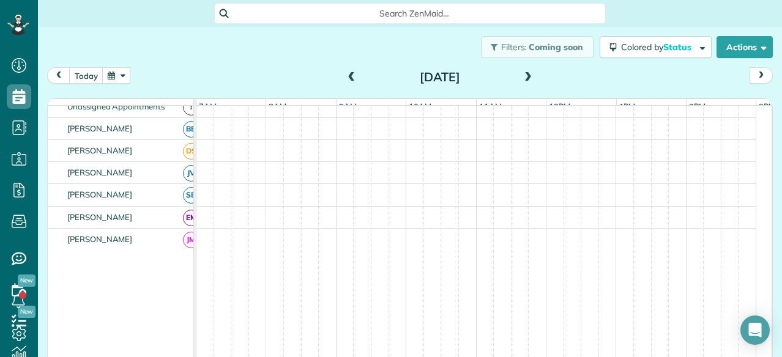
scroll to position [64, 0]
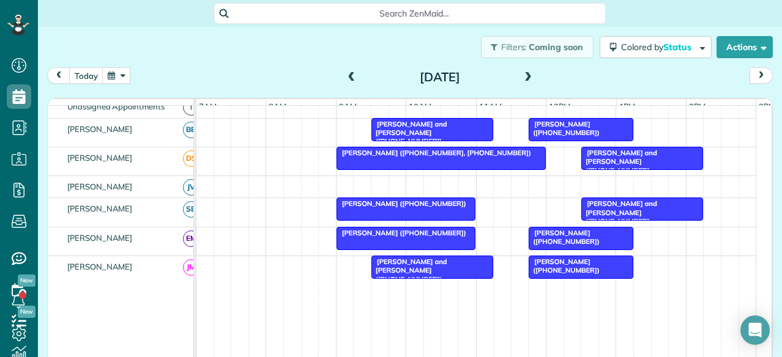
click at [522, 80] on span at bounding box center [527, 77] width 13 height 11
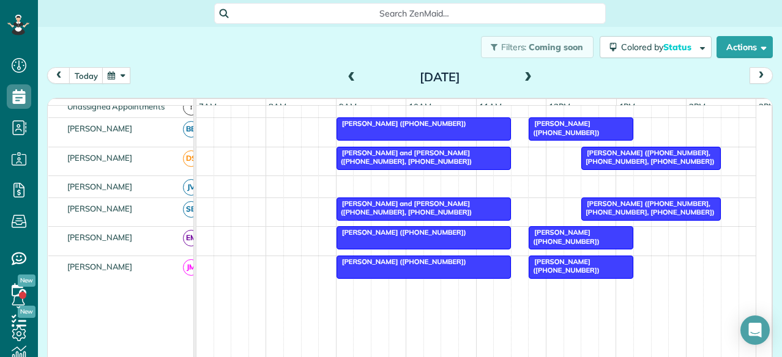
scroll to position [0, 0]
click at [346, 77] on span at bounding box center [351, 77] width 13 height 11
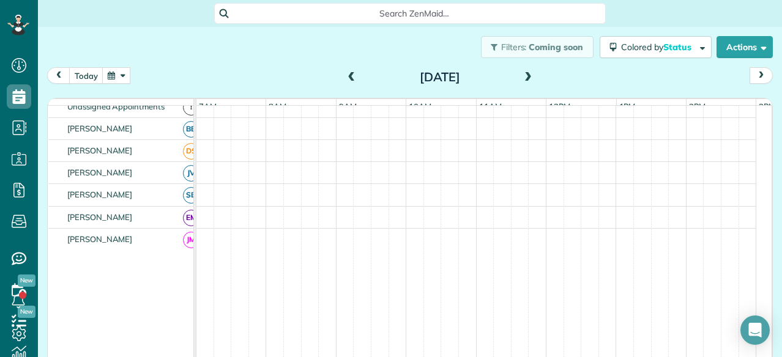
scroll to position [64, 0]
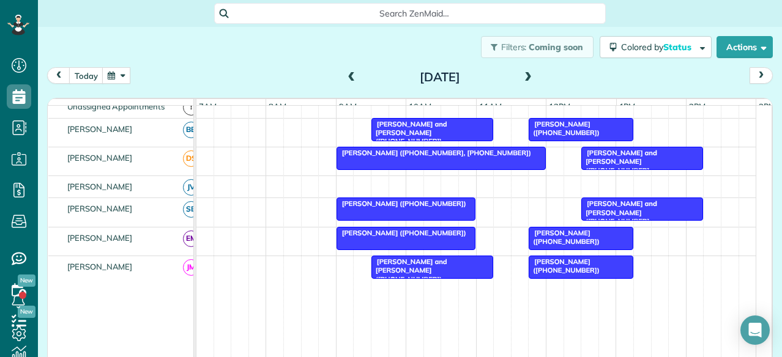
click at [352, 81] on span at bounding box center [351, 77] width 13 height 11
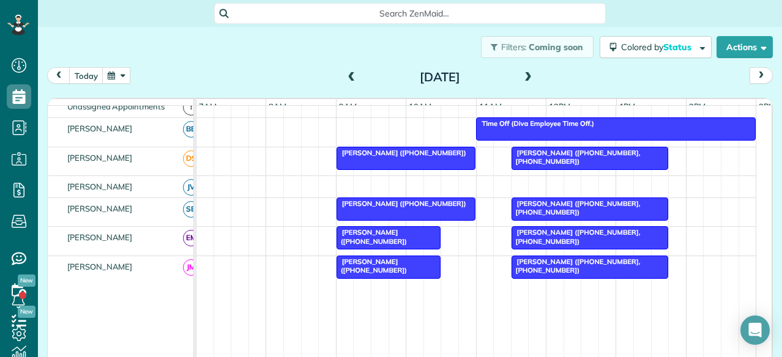
scroll to position [0, 0]
click at [345, 79] on span at bounding box center [351, 77] width 13 height 11
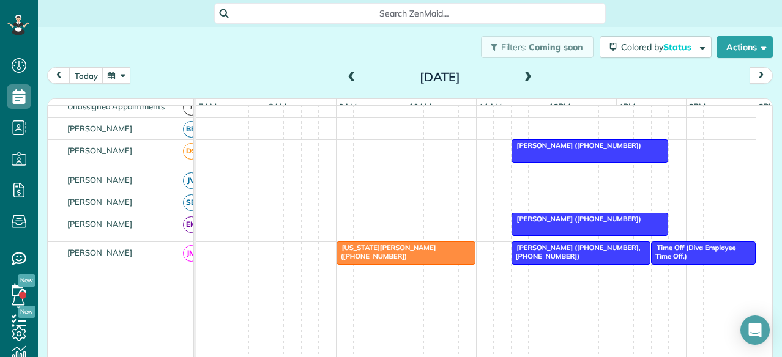
scroll to position [57, 0]
click at [522, 74] on span at bounding box center [527, 77] width 13 height 11
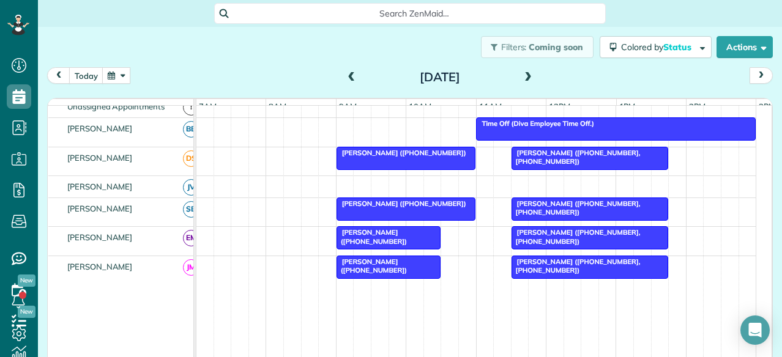
scroll to position [0, 0]
click at [522, 74] on span at bounding box center [527, 77] width 13 height 11
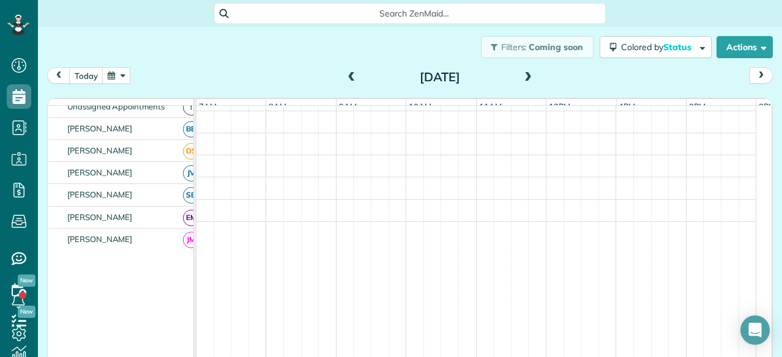
scroll to position [64, 0]
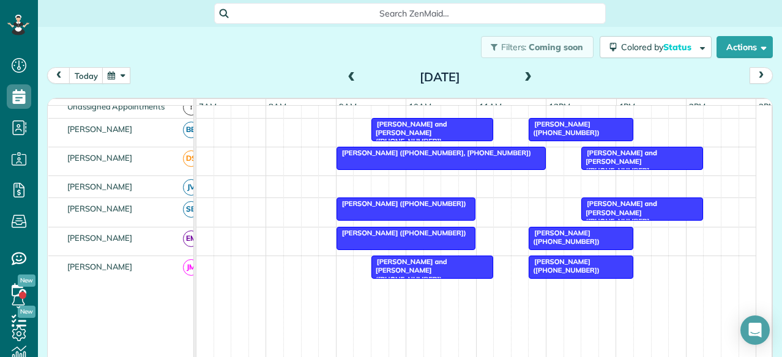
click at [522, 74] on span at bounding box center [527, 77] width 13 height 11
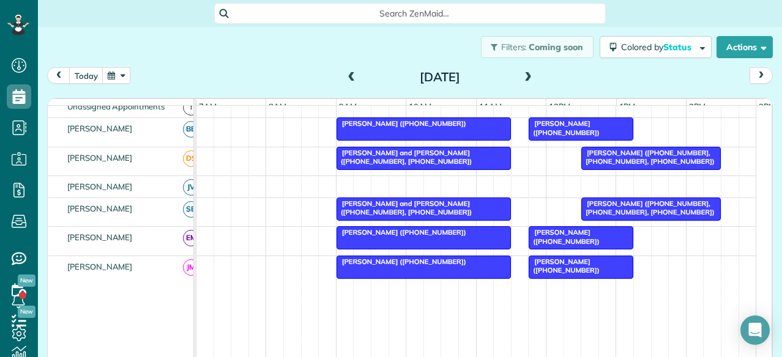
scroll to position [0, 0]
click at [522, 74] on span at bounding box center [527, 77] width 13 height 11
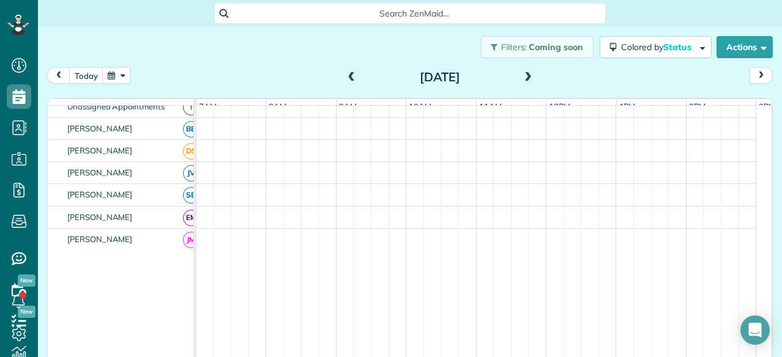
click at [522, 74] on span at bounding box center [527, 77] width 13 height 11
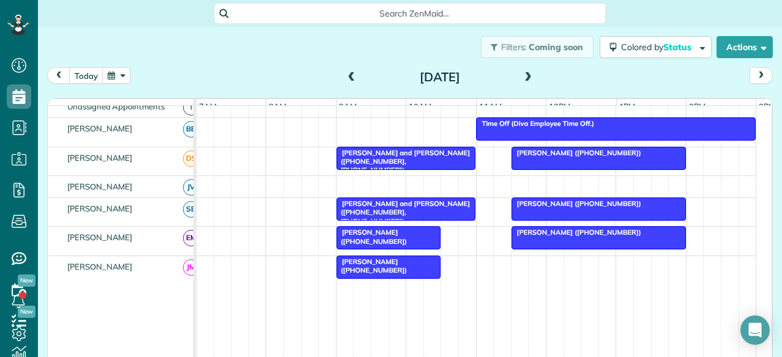
scroll to position [0, 0]
click at [522, 74] on span at bounding box center [527, 77] width 13 height 11
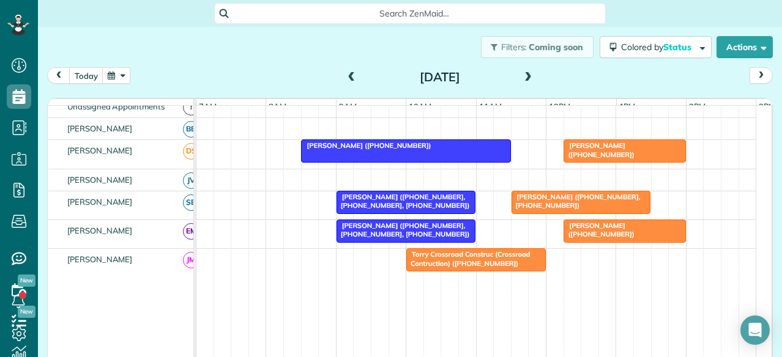
click at [522, 74] on span at bounding box center [527, 77] width 13 height 11
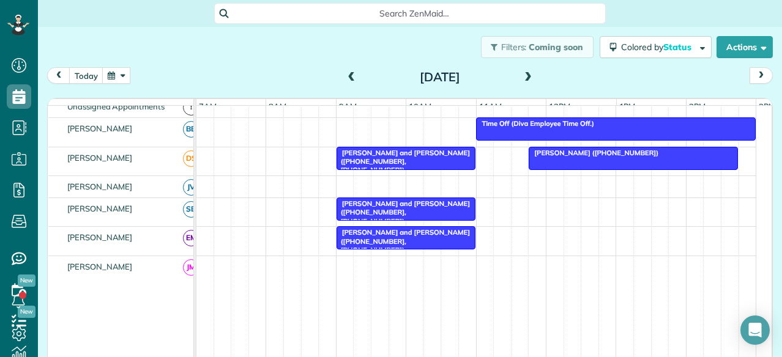
scroll to position [57, 0]
click at [522, 74] on span at bounding box center [527, 77] width 13 height 11
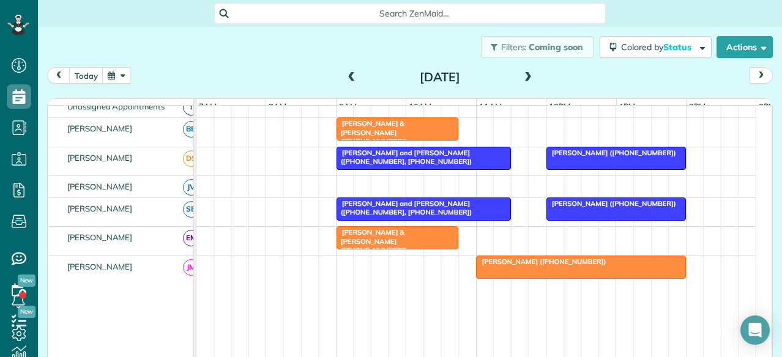
click at [522, 74] on span at bounding box center [527, 77] width 13 height 11
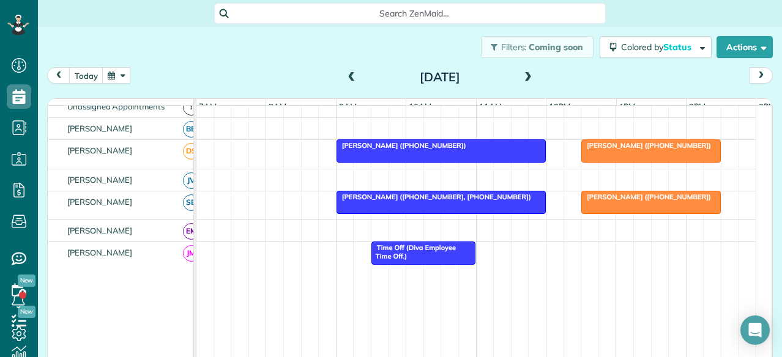
scroll to position [0, 0]
click at [345, 76] on span at bounding box center [351, 77] width 13 height 11
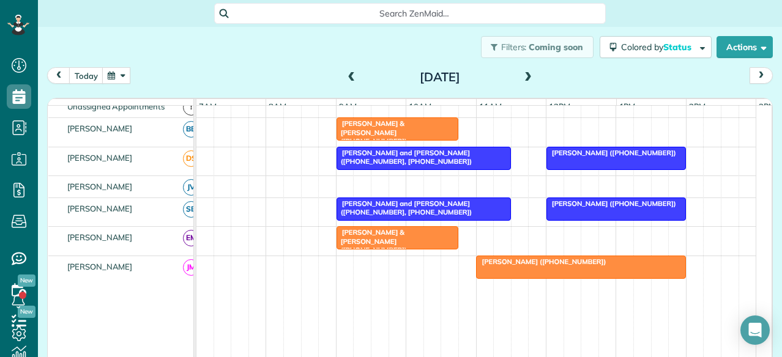
click at [345, 78] on span at bounding box center [351, 77] width 13 height 11
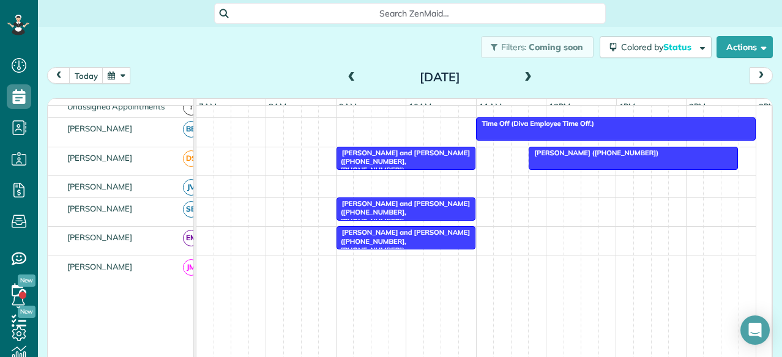
scroll to position [57, 0]
click at [345, 78] on span at bounding box center [351, 77] width 13 height 11
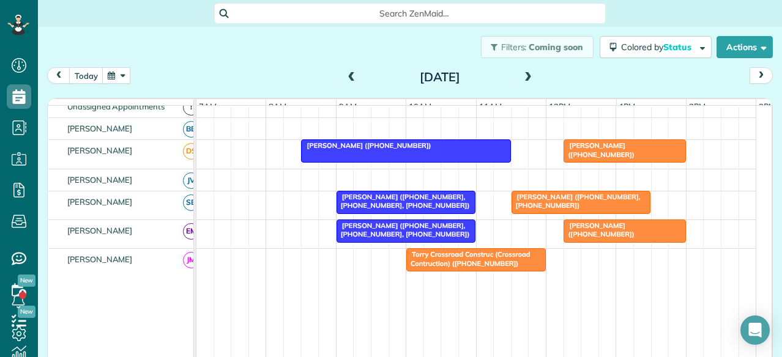
scroll to position [0, 0]
click at [345, 78] on span at bounding box center [351, 77] width 13 height 11
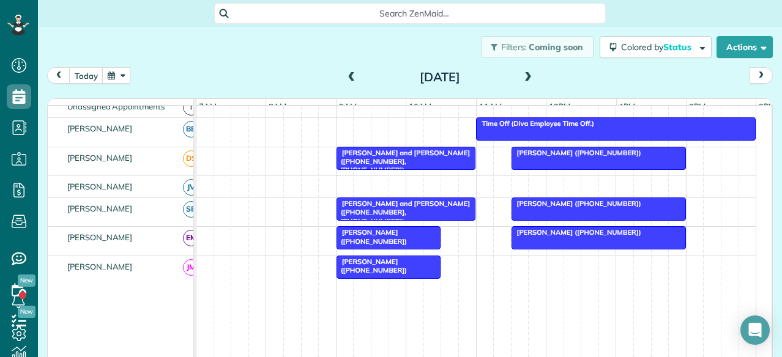
scroll to position [57, 0]
click at [345, 78] on span at bounding box center [351, 77] width 13 height 11
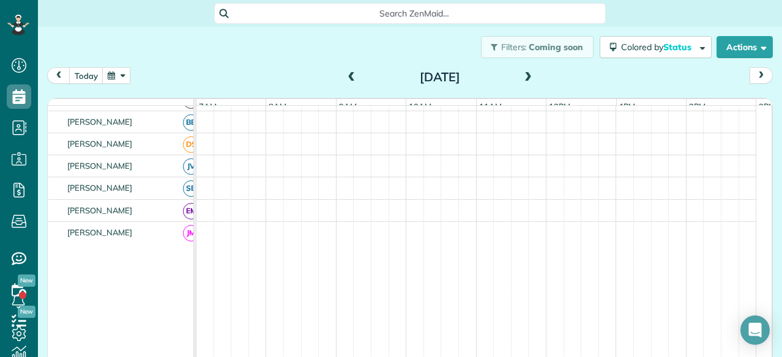
scroll to position [0, 0]
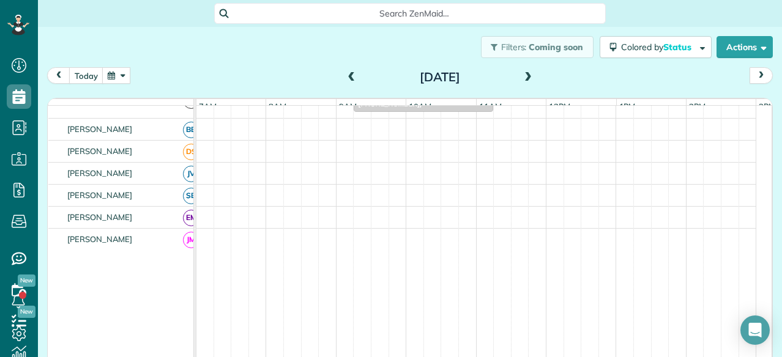
click at [345, 78] on span at bounding box center [351, 77] width 13 height 11
click at [116, 72] on button "button" at bounding box center [116, 75] width 28 height 17
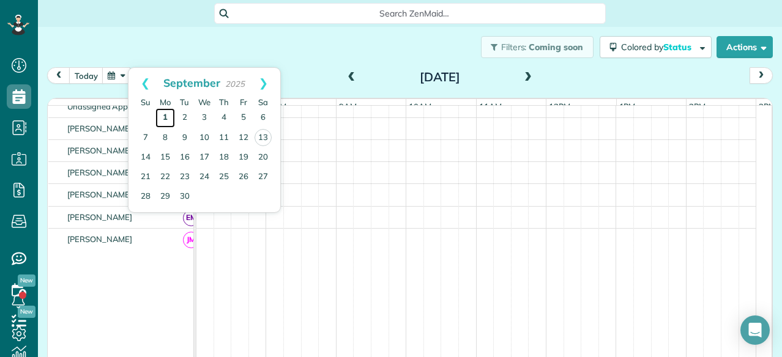
click at [163, 115] on link "1" at bounding box center [165, 118] width 20 height 20
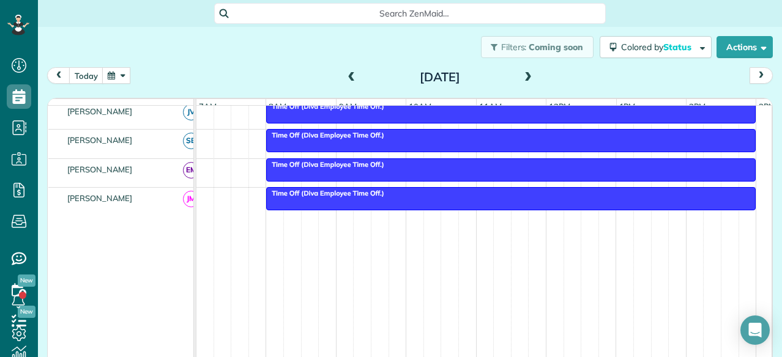
scroll to position [135, 0]
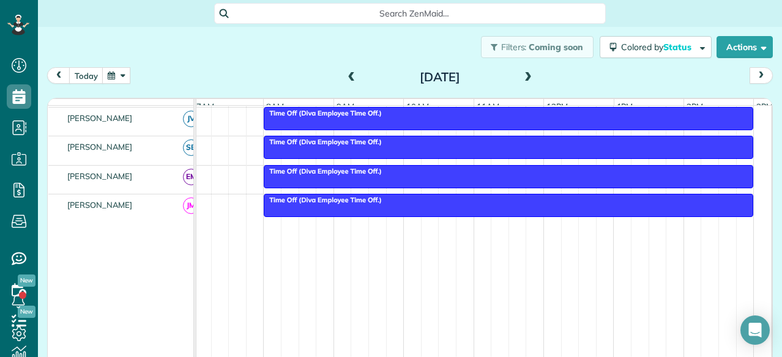
click at [524, 75] on span at bounding box center [527, 77] width 13 height 11
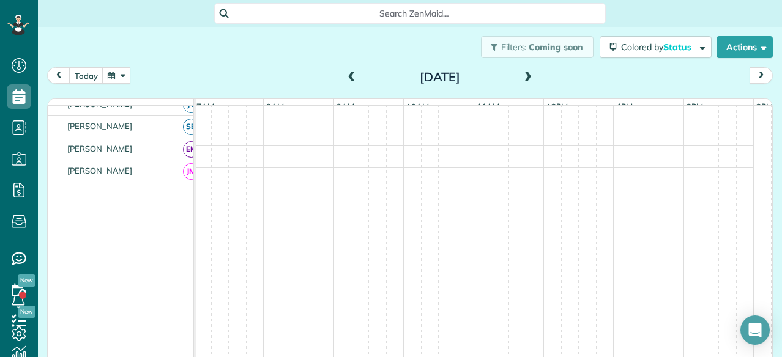
scroll to position [119, 0]
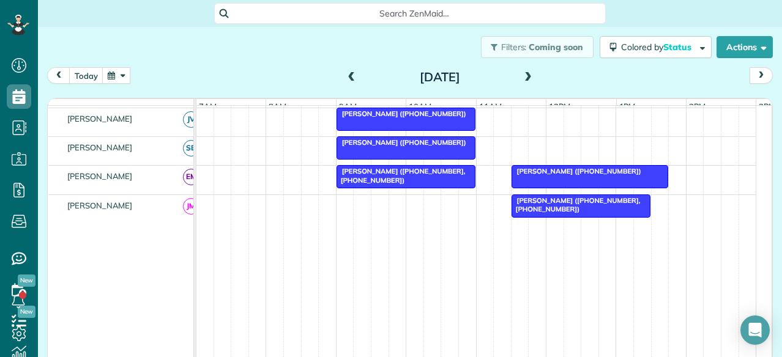
click at [524, 75] on span at bounding box center [527, 77] width 13 height 11
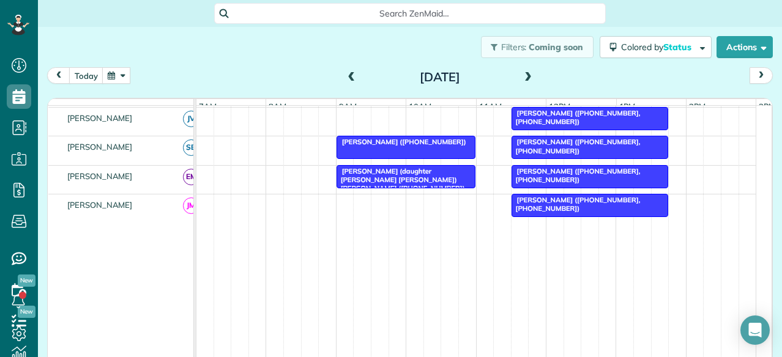
scroll to position [0, 0]
click at [524, 75] on span at bounding box center [527, 77] width 13 height 11
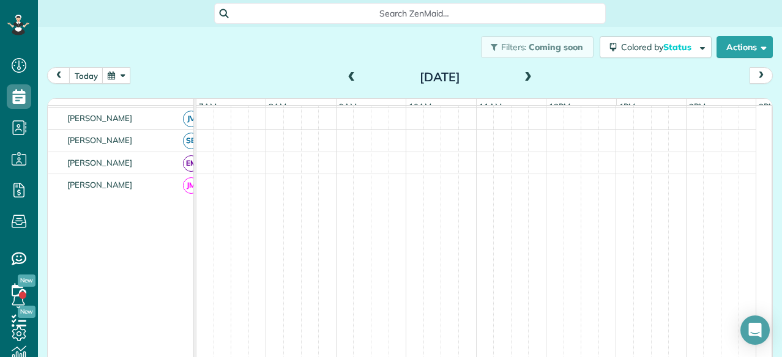
scroll to position [133, 0]
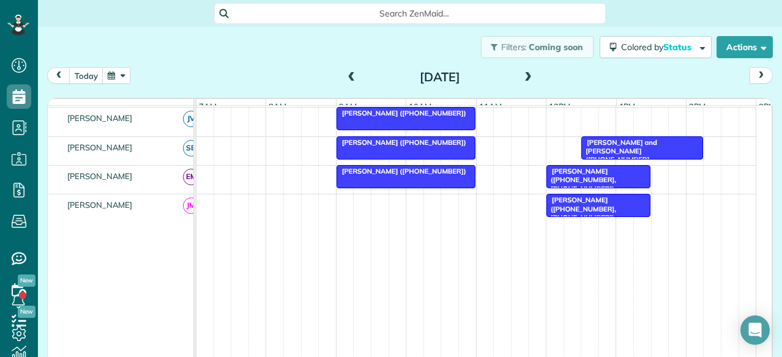
click at [524, 75] on span at bounding box center [527, 77] width 13 height 11
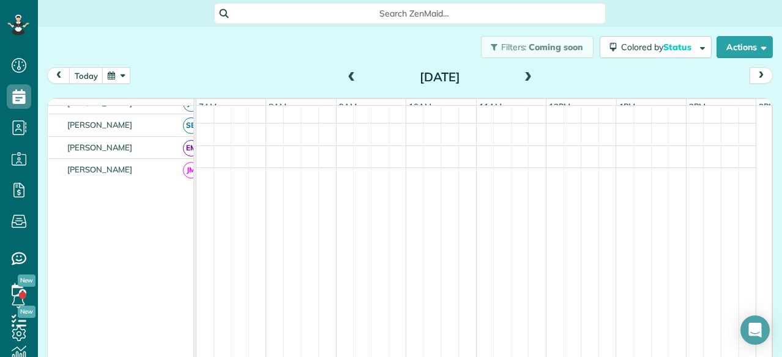
scroll to position [112, 0]
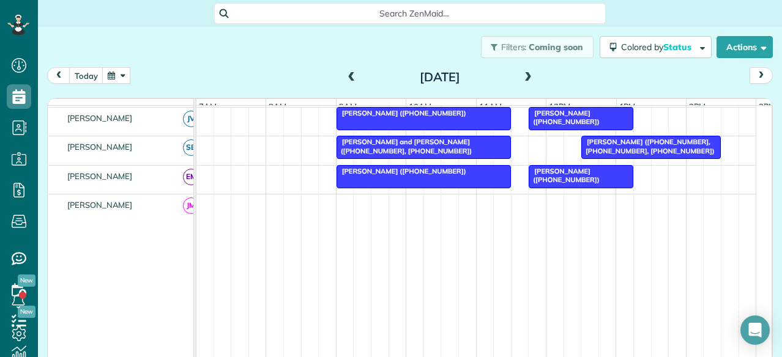
click at [524, 75] on span at bounding box center [527, 77] width 13 height 11
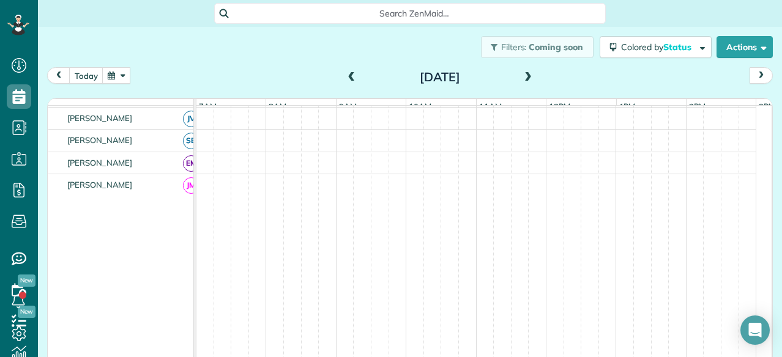
scroll to position [0, 0]
click at [524, 75] on span at bounding box center [527, 77] width 13 height 11
click at [346, 74] on span at bounding box center [351, 77] width 13 height 11
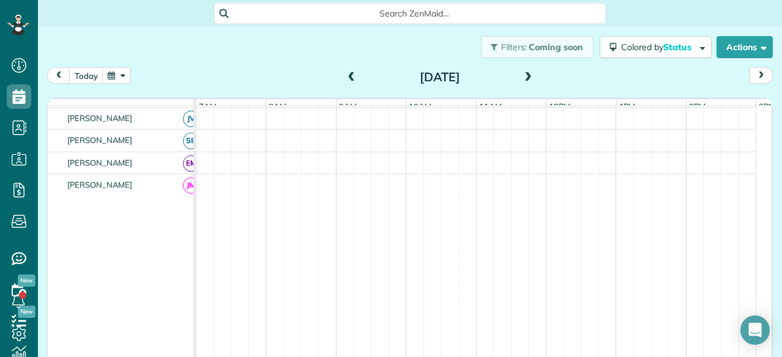
click at [526, 73] on span at bounding box center [527, 77] width 13 height 11
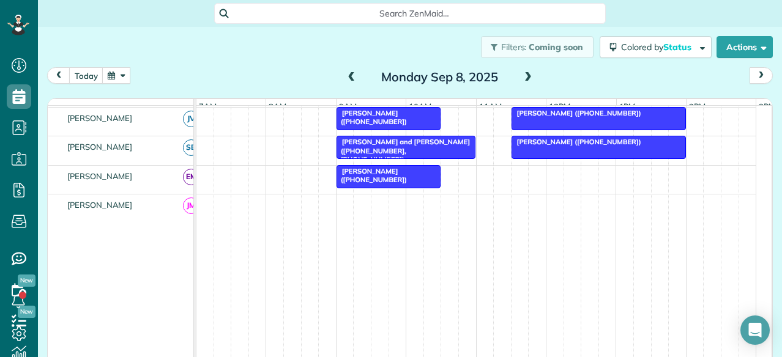
click at [526, 73] on span at bounding box center [527, 77] width 13 height 11
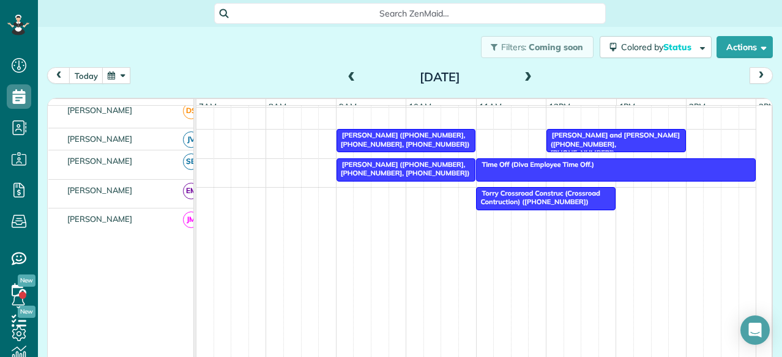
scroll to position [133, 0]
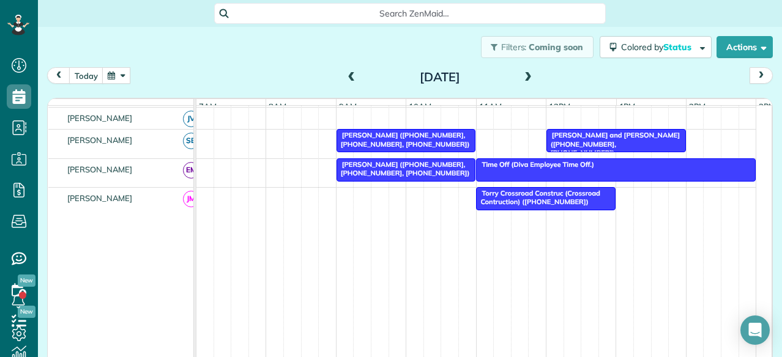
click at [526, 73] on span at bounding box center [527, 77] width 13 height 11
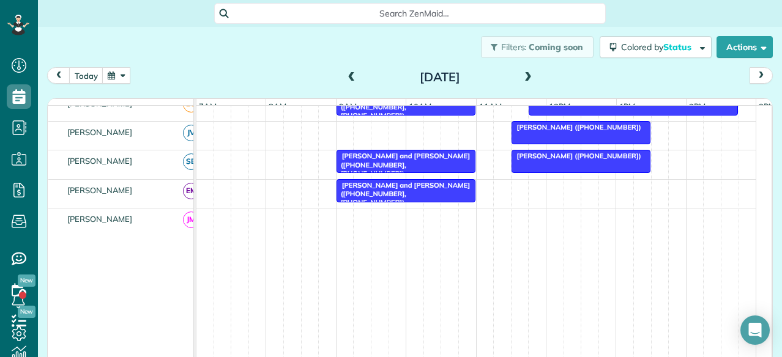
scroll to position [126, 0]
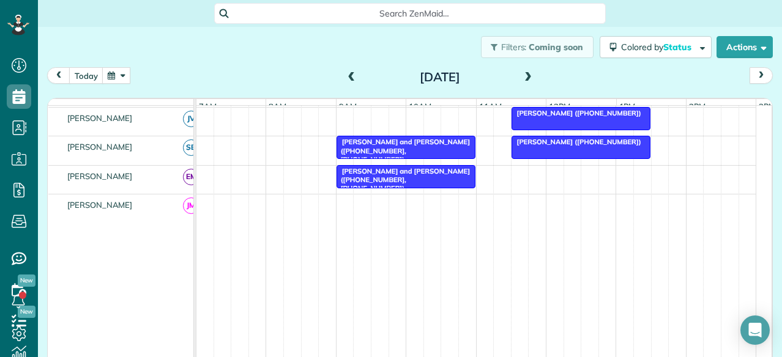
click at [526, 73] on span at bounding box center [527, 77] width 13 height 11
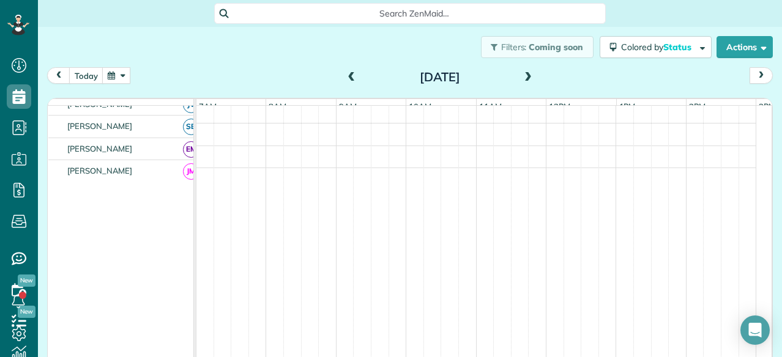
scroll to position [133, 0]
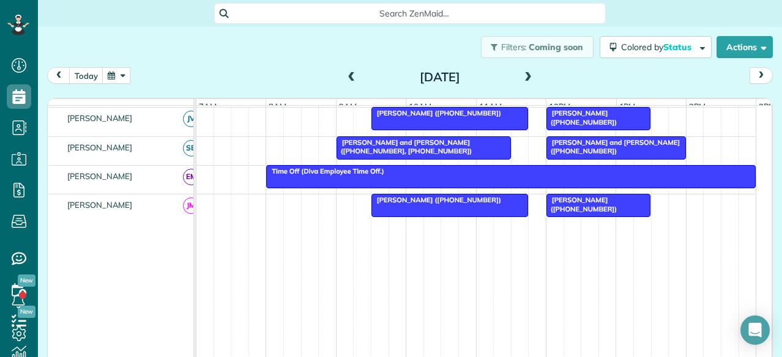
click at [526, 73] on span at bounding box center [527, 77] width 13 height 11
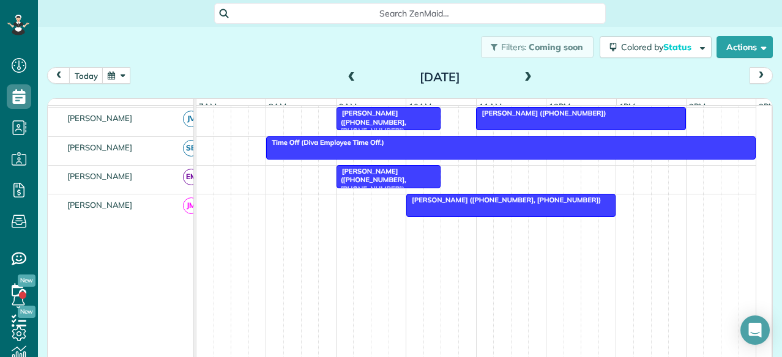
click at [526, 73] on span at bounding box center [527, 77] width 13 height 11
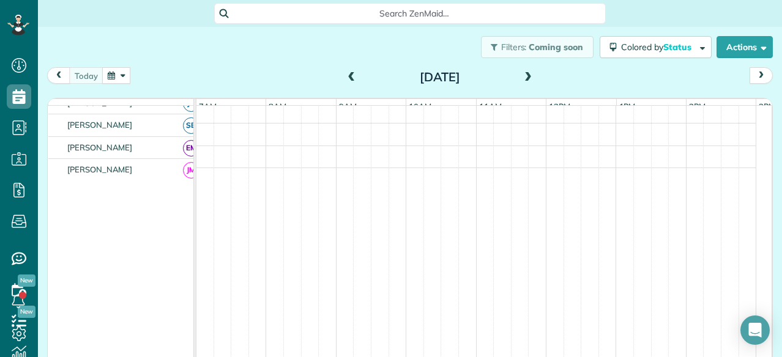
scroll to position [112, 0]
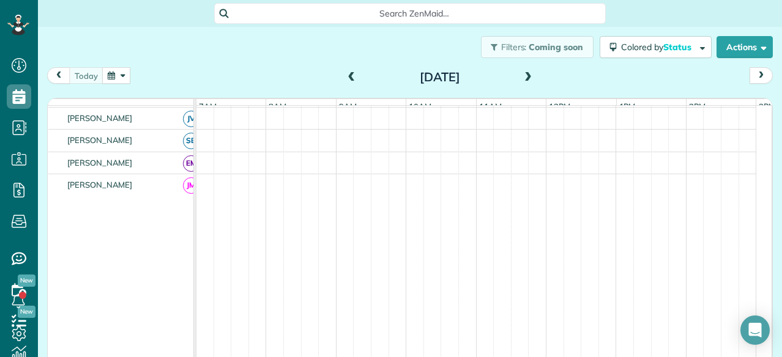
click at [526, 73] on span at bounding box center [527, 77] width 13 height 11
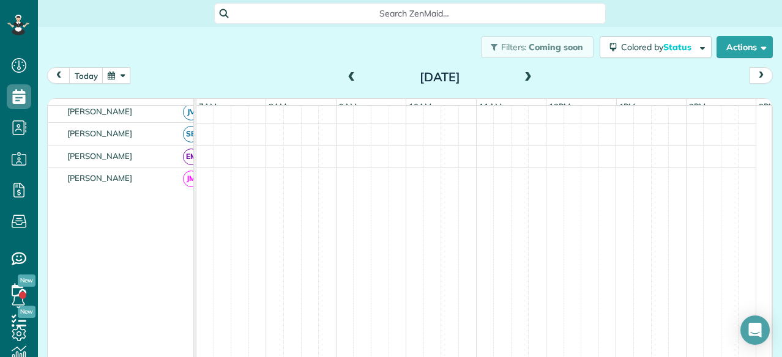
scroll to position [133, 0]
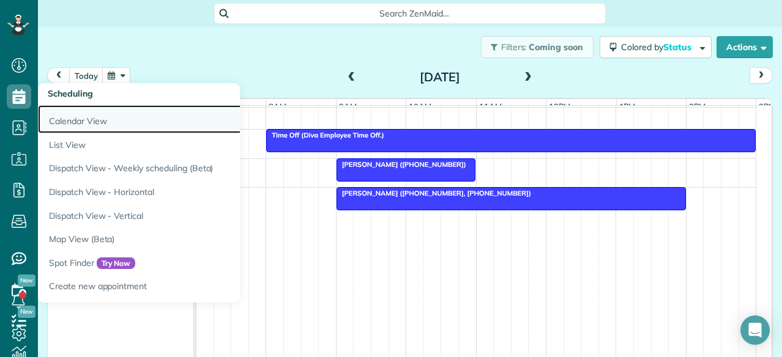
click at [98, 124] on link "Calendar View" at bounding box center [191, 119] width 306 height 28
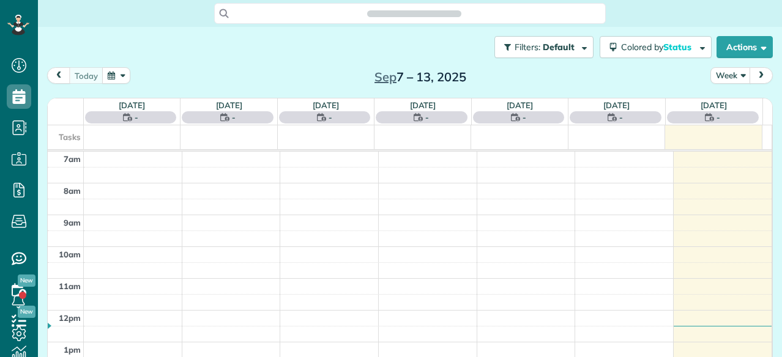
scroll to position [5, 5]
